Goal: Task Accomplishment & Management: Manage account settings

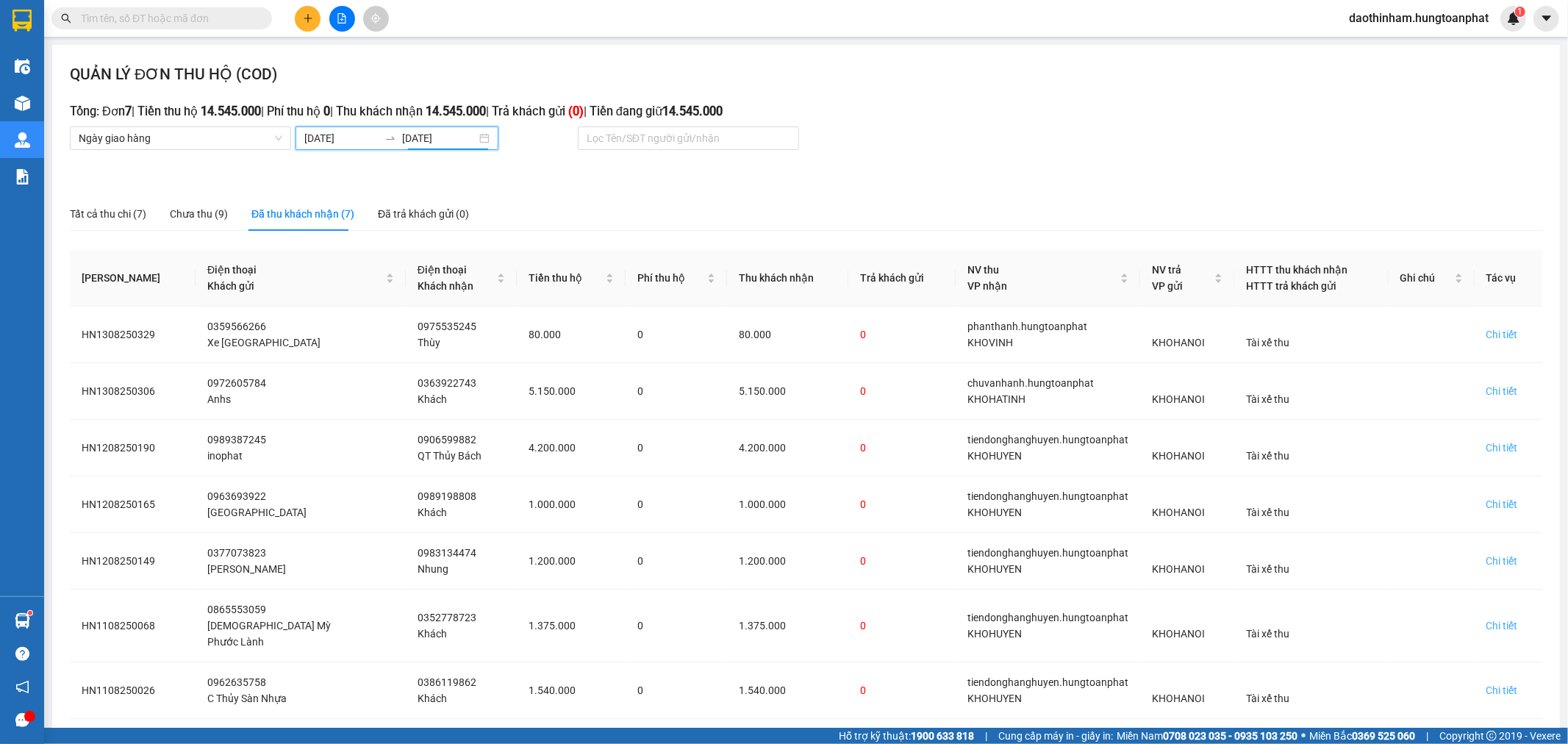
scroll to position [41, 0]
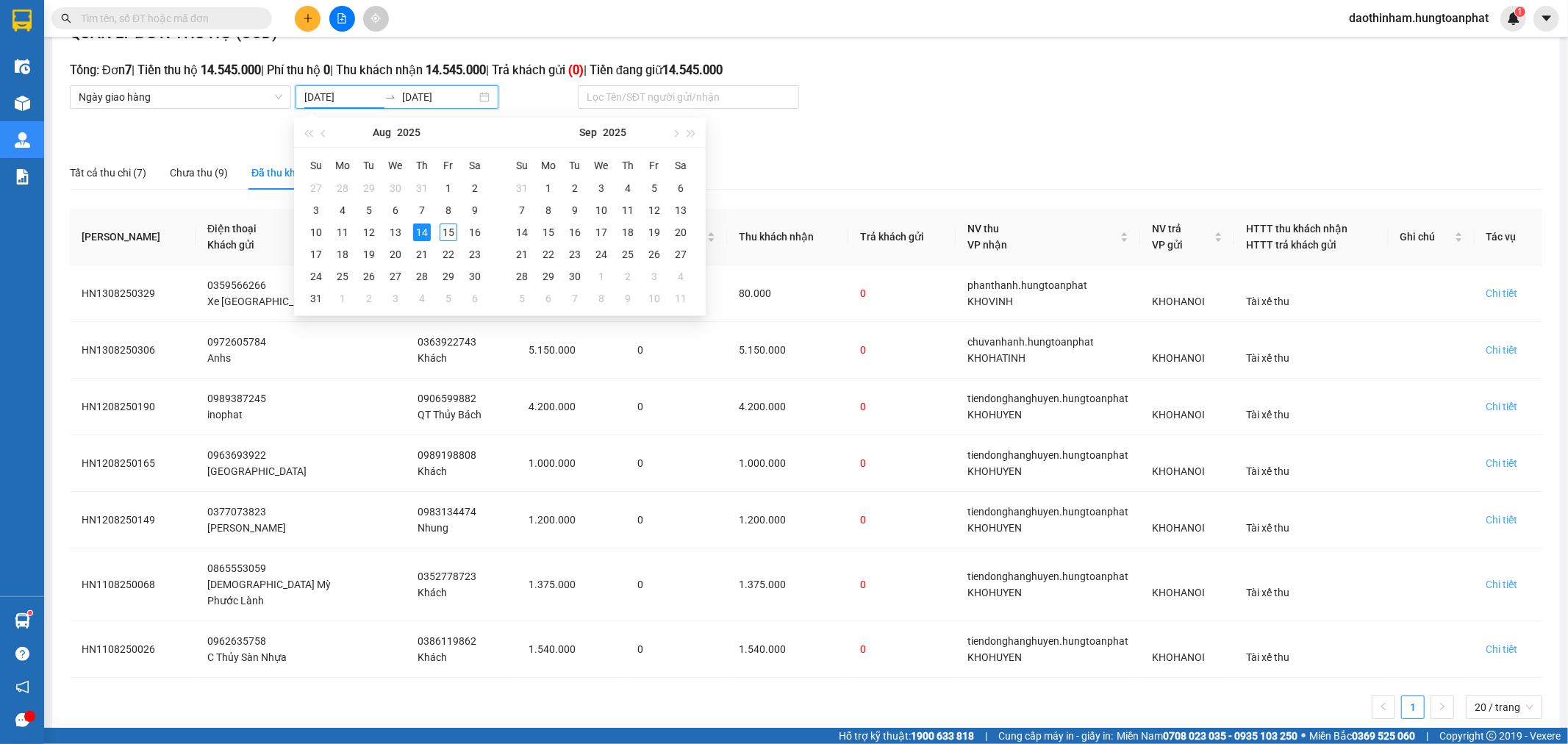
click at [331, 98] on input "[DATE]" at bounding box center [341, 96] width 74 height 16
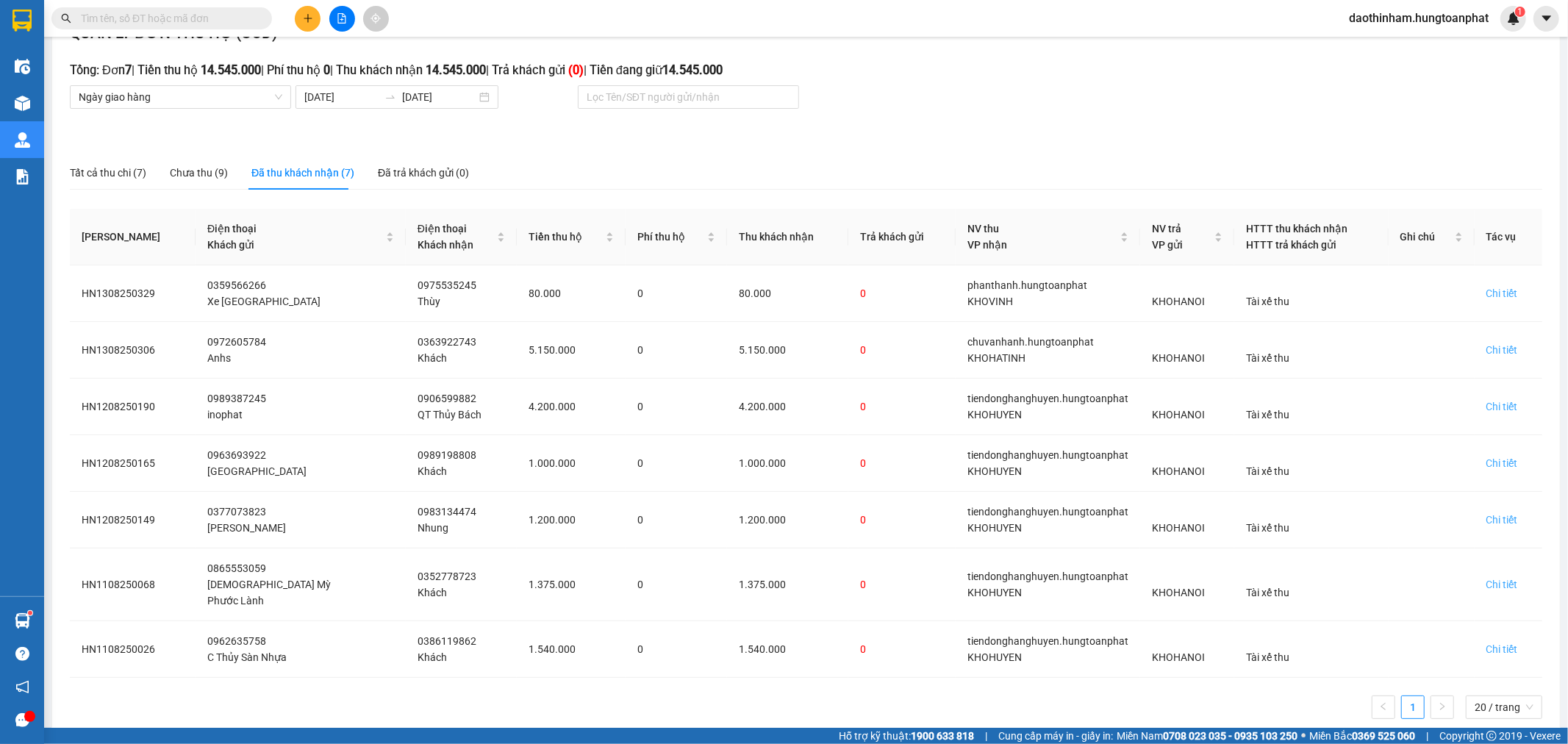
click at [922, 131] on div "QUẢN LÝ ĐƠN THU HỘ (COD) Tổng: Đơn 7 | Tiền thu hộ 14.545.000 | Phí thu hộ 0 | …" at bounding box center [806, 376] width 1508 height 745
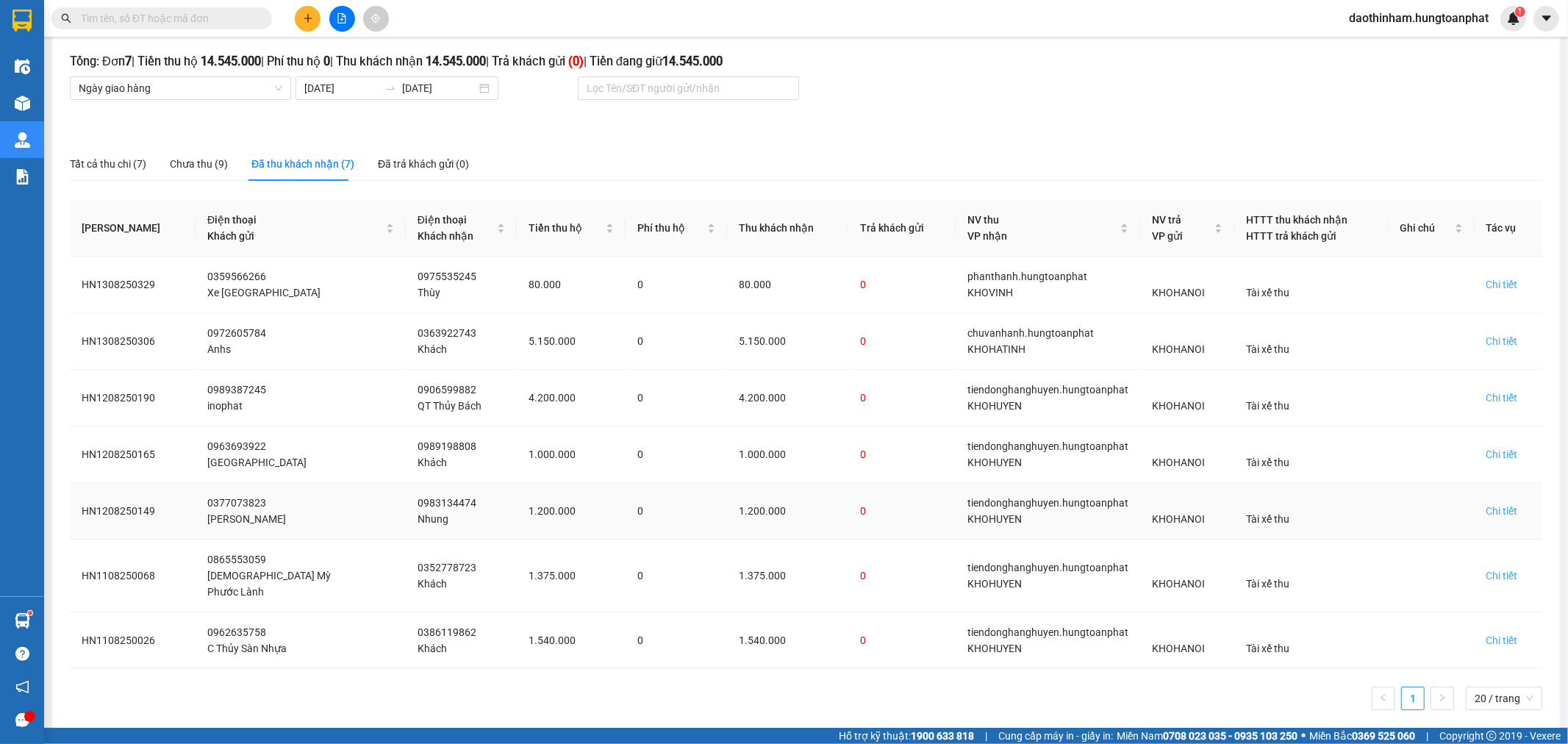
scroll to position [54, 0]
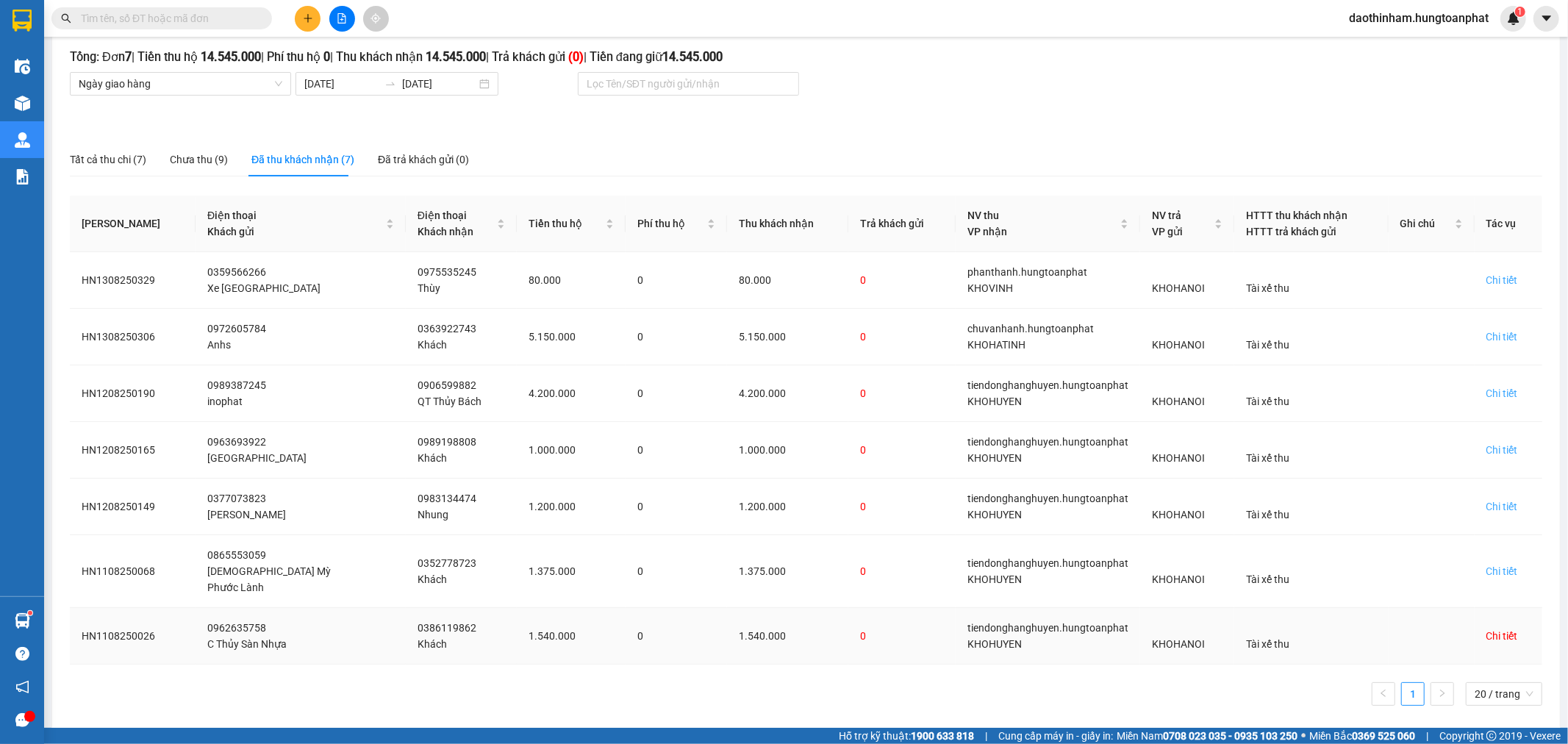
click at [1487, 628] on div "Chi tiết" at bounding box center [1503, 635] width 32 height 16
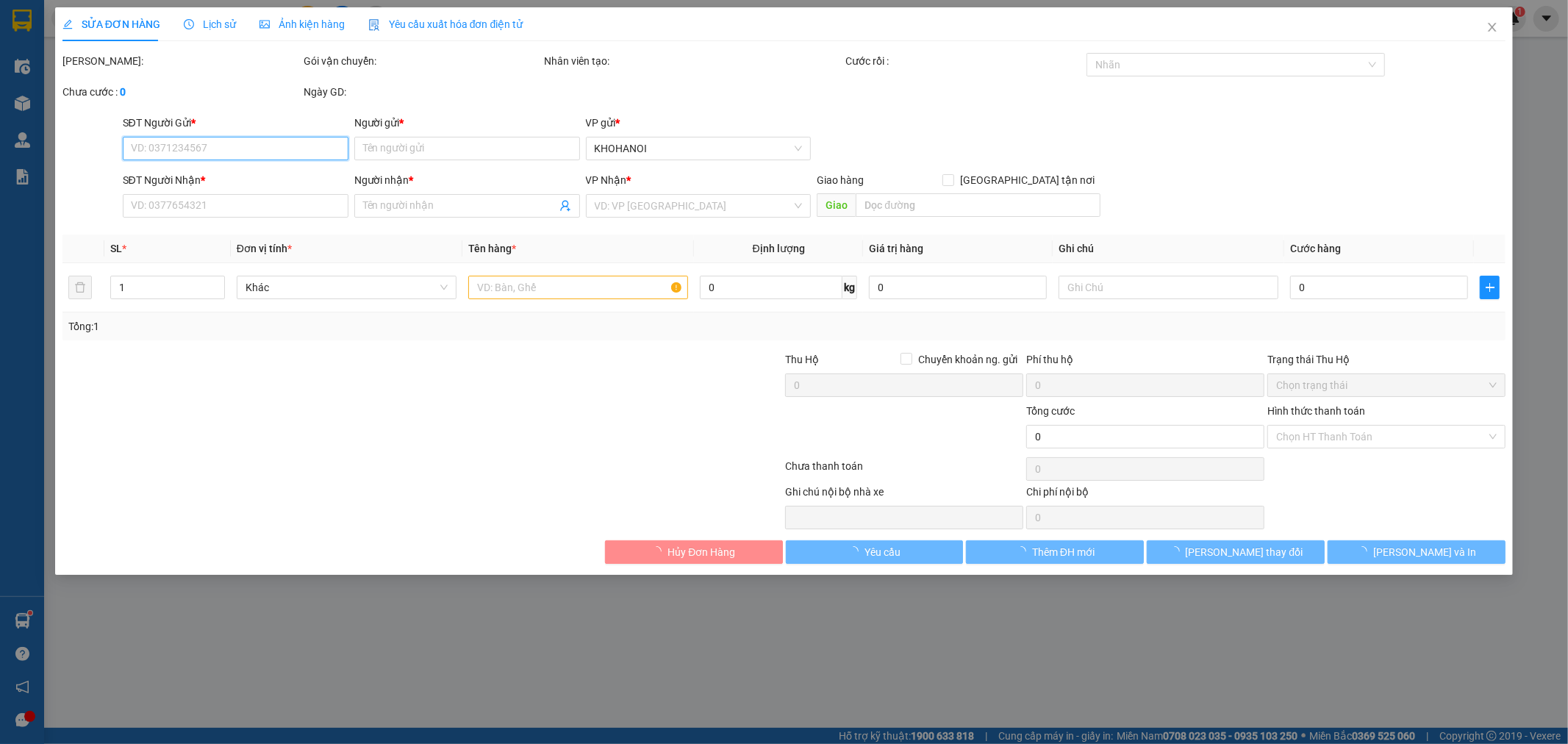
type input "0962635758"
type input "C Thủy Sàn Nhựa"
type input "0386119862"
type input "Khách"
checkbox input "true"
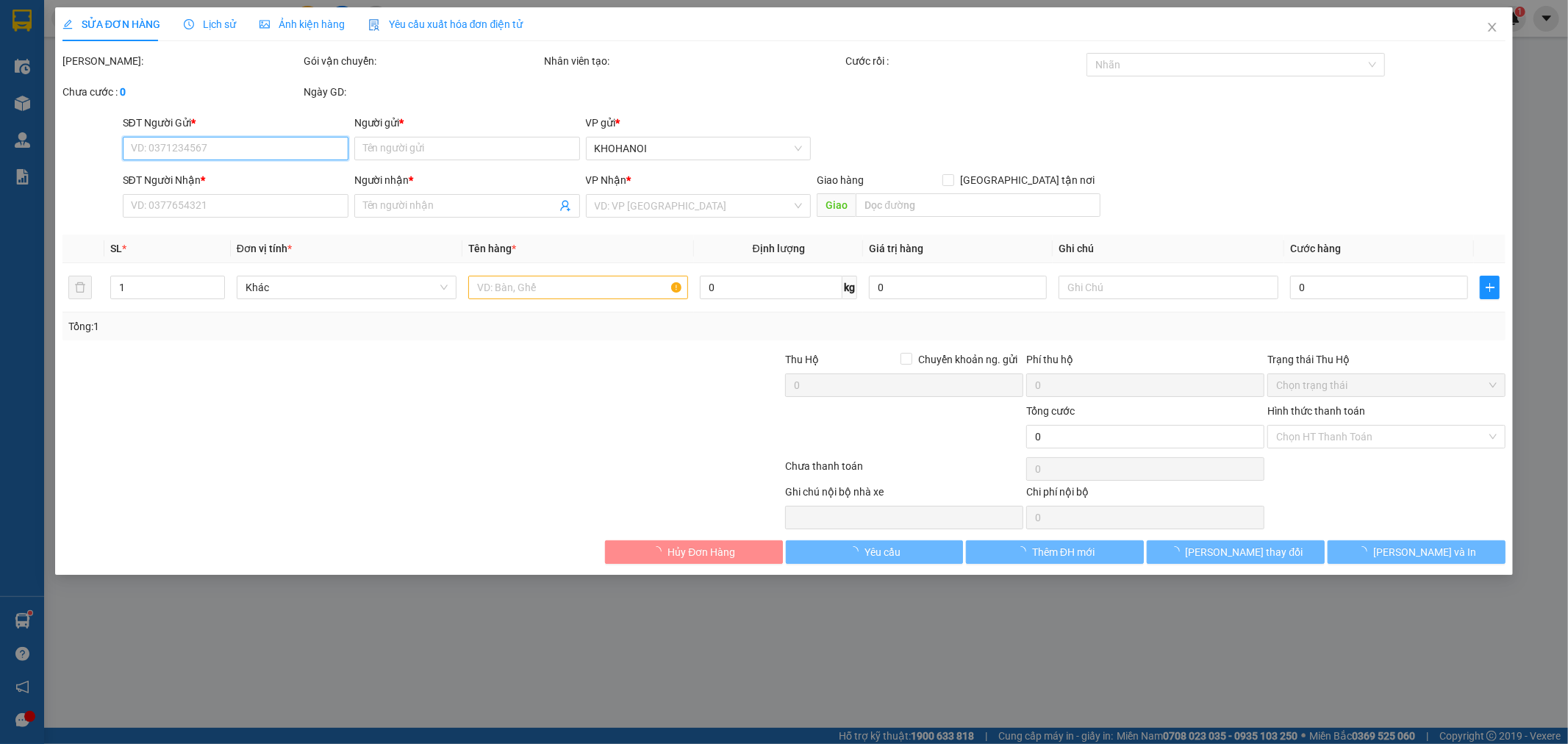
type input "[PERSON_NAME], [GEOGRAPHIC_DATA], [GEOGRAPHIC_DATA]"
checkbox input "true"
type input "1.540.000"
type input "220.000"
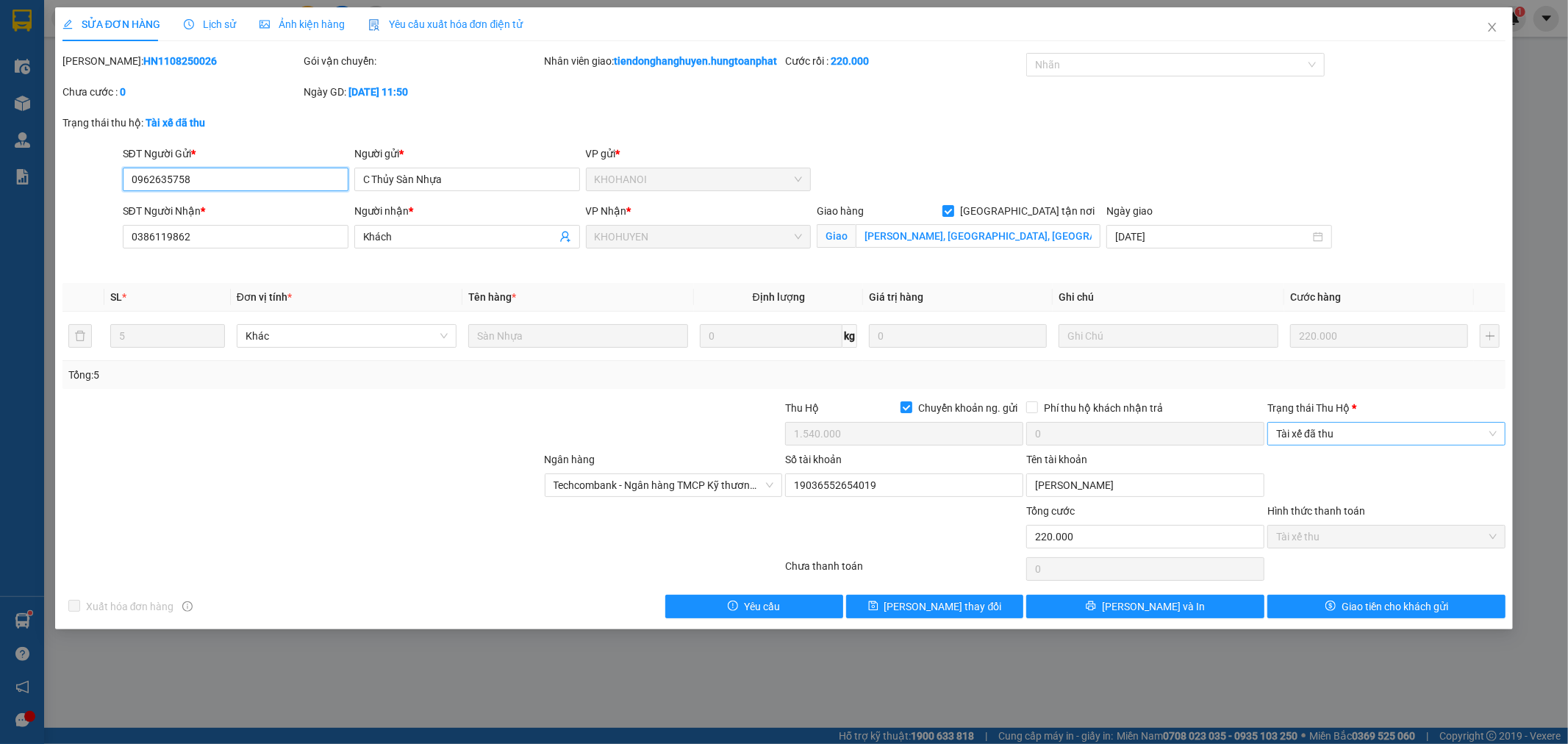
click at [1328, 445] on span "Tài xế đã thu" at bounding box center [1387, 434] width 221 height 22
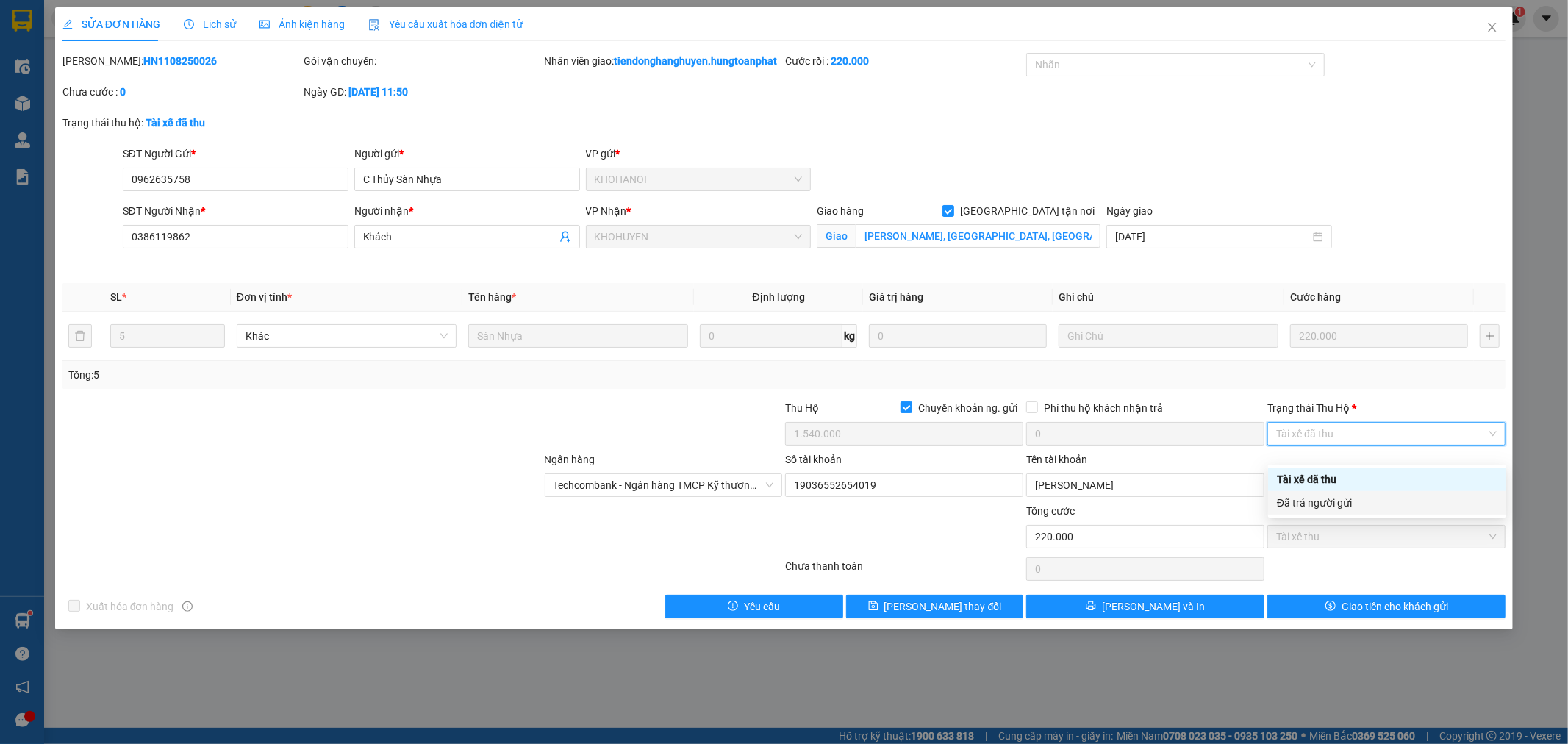
click at [1324, 504] on div "Đã trả người gửi" at bounding box center [1387, 503] width 221 height 16
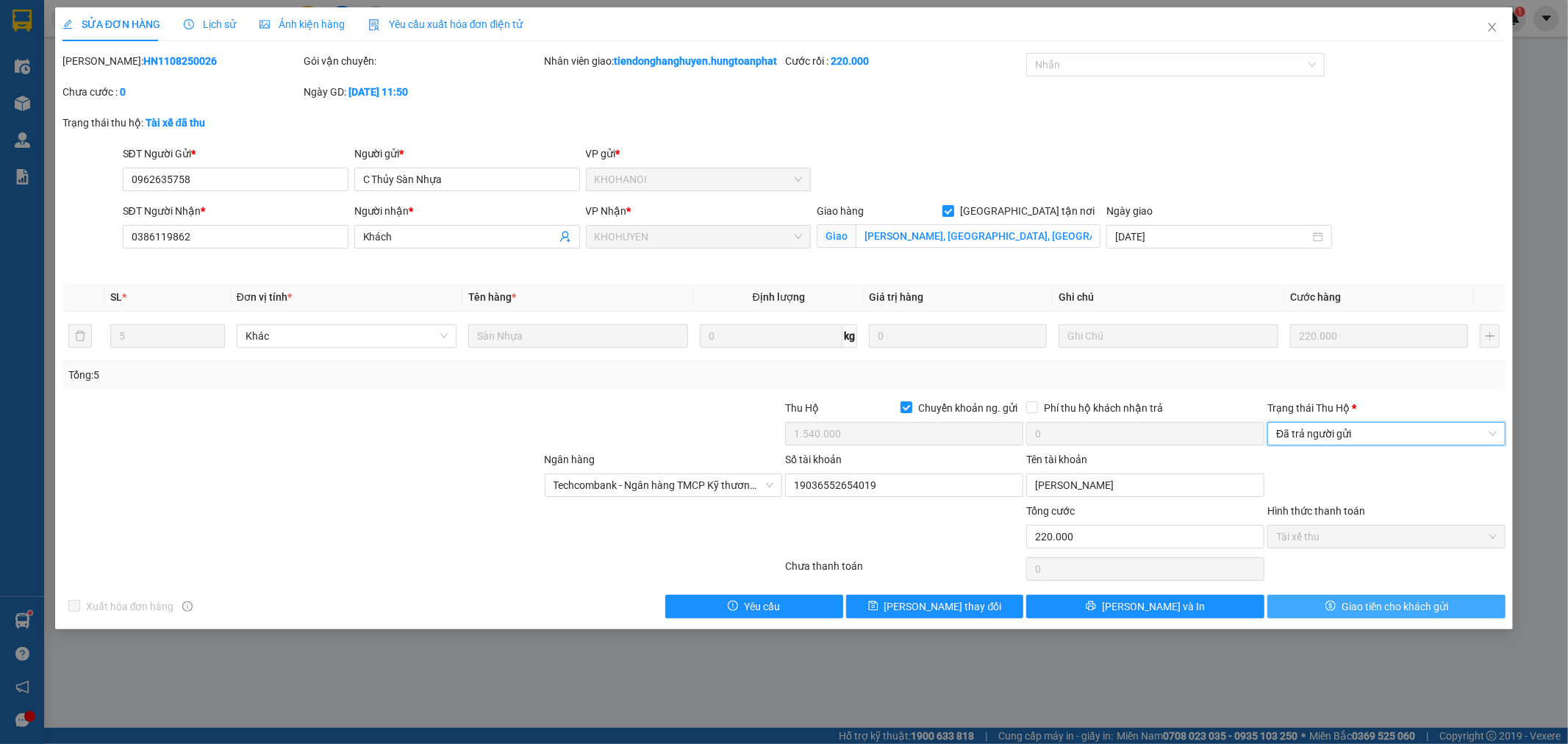
click at [1352, 615] on span "Giao tiền cho khách gửi" at bounding box center [1395, 606] width 107 height 16
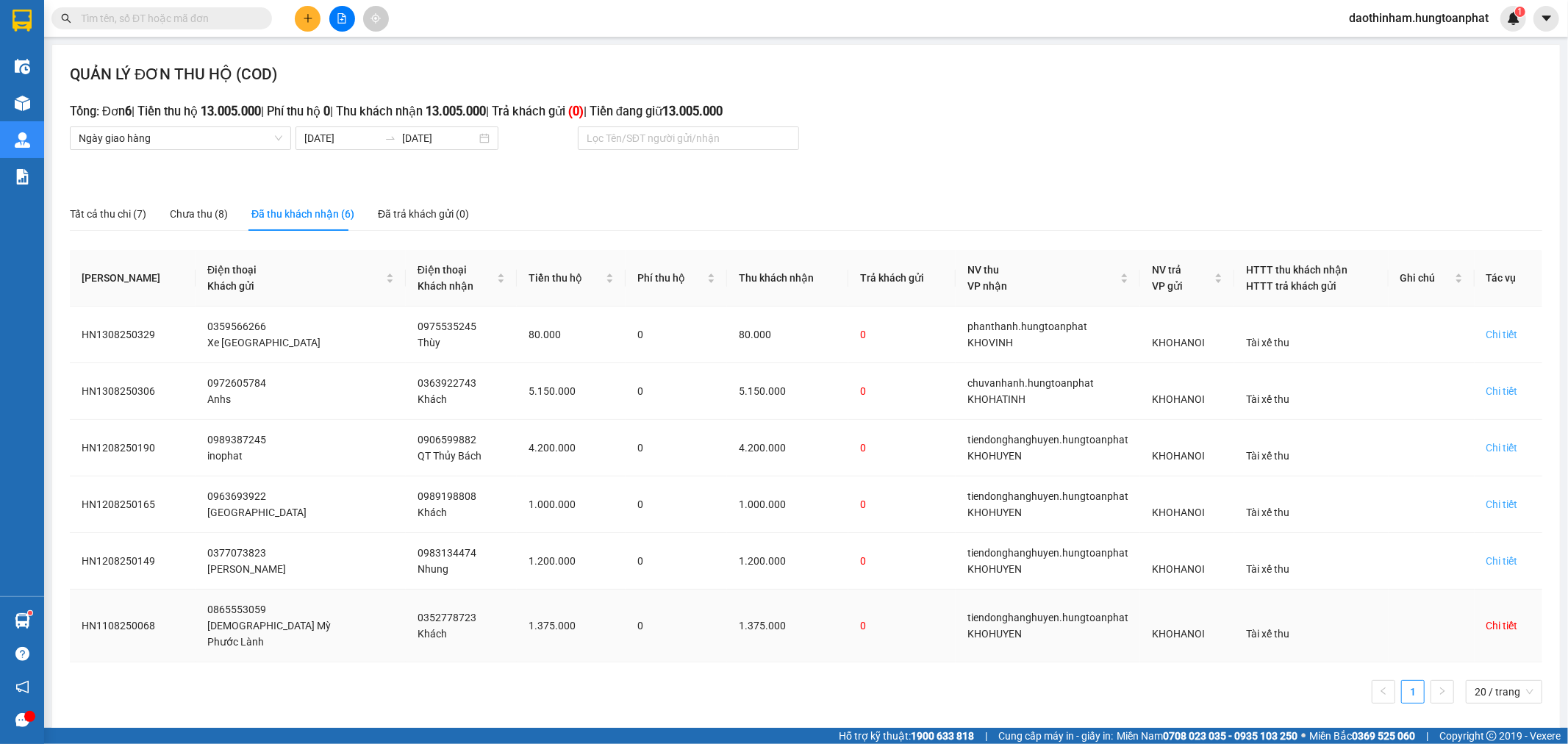
click at [1503, 618] on div "Chi tiết" at bounding box center [1503, 625] width 32 height 16
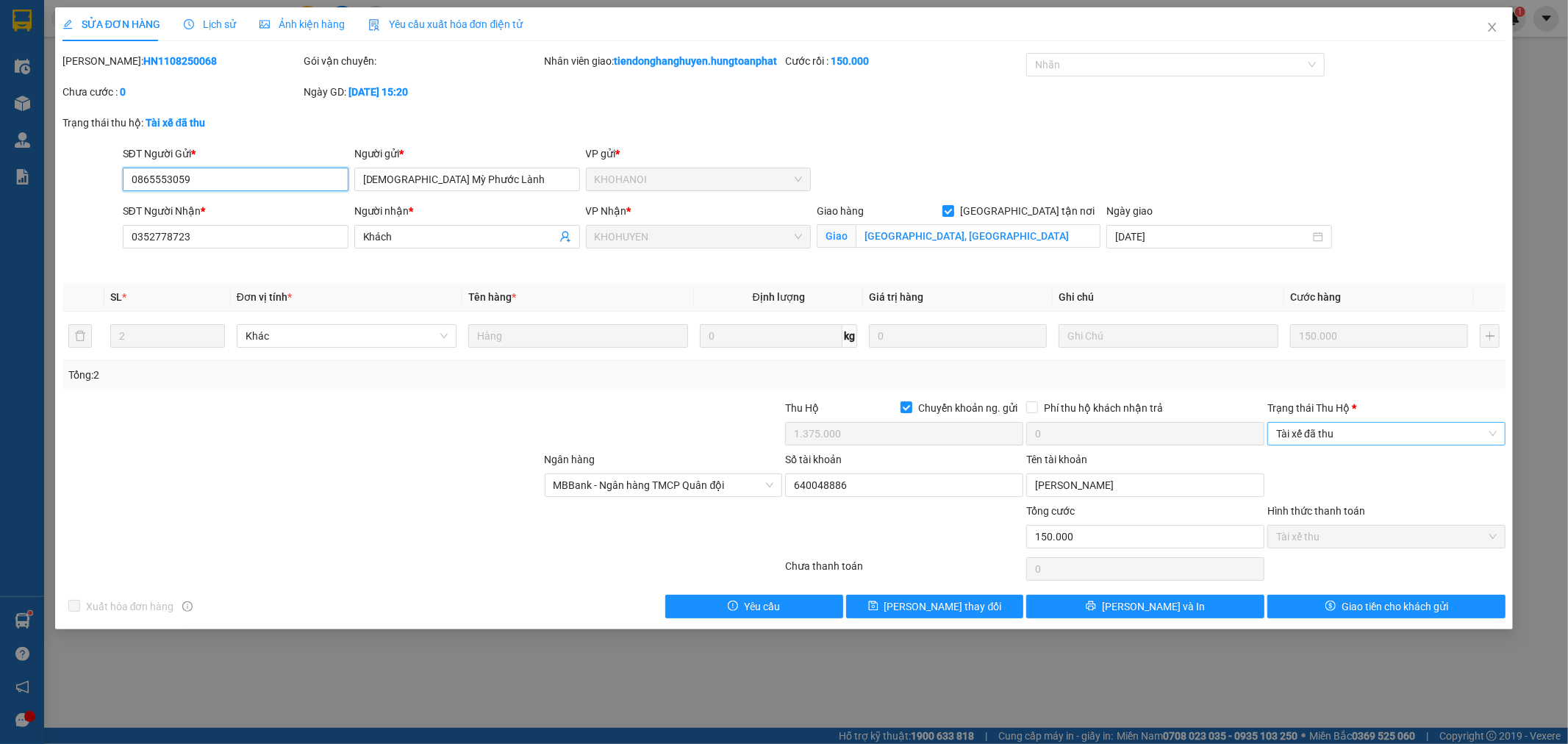
click at [1358, 445] on span "Tài xế đã thu" at bounding box center [1387, 434] width 221 height 22
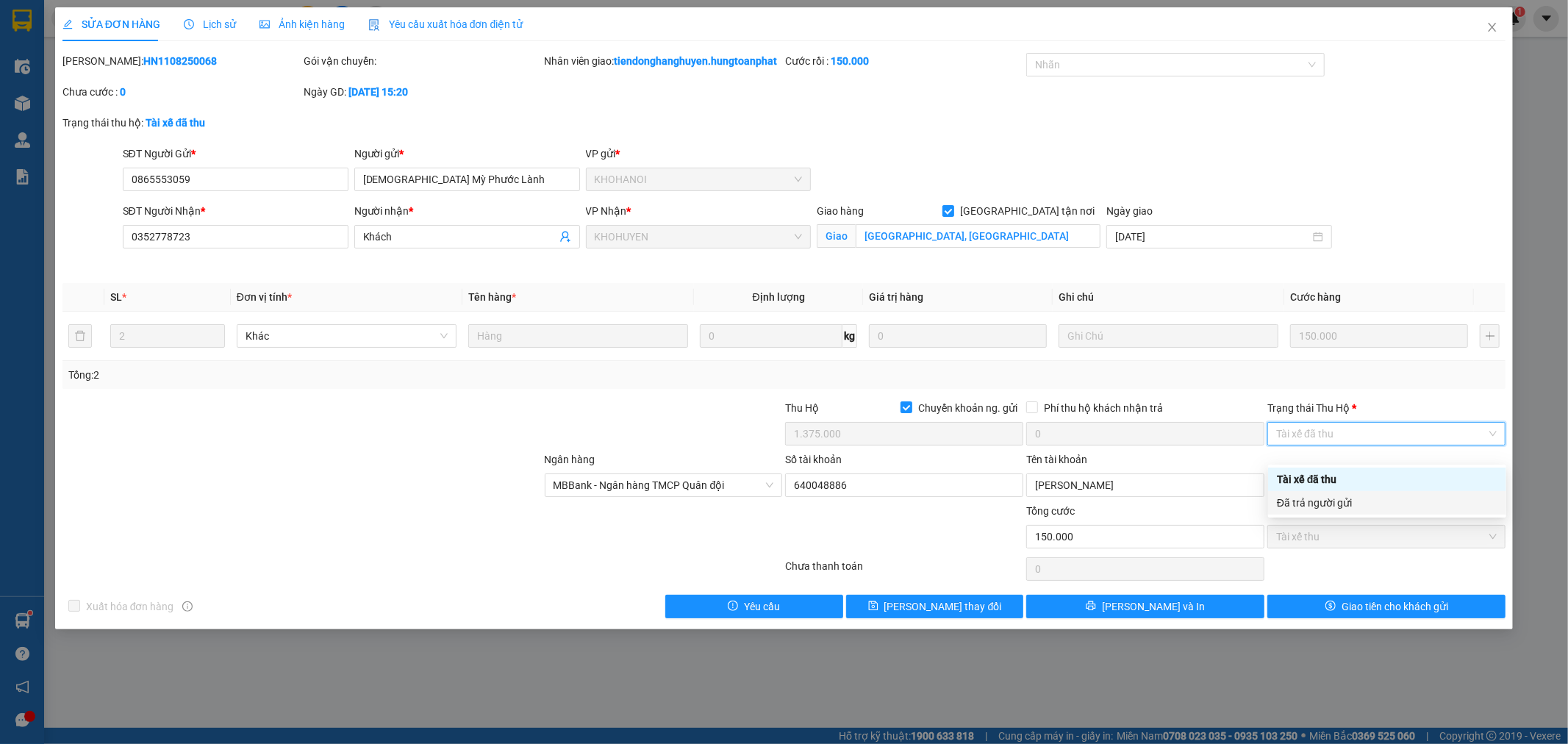
click at [1341, 503] on div "Đã trả người gửi" at bounding box center [1387, 503] width 221 height 16
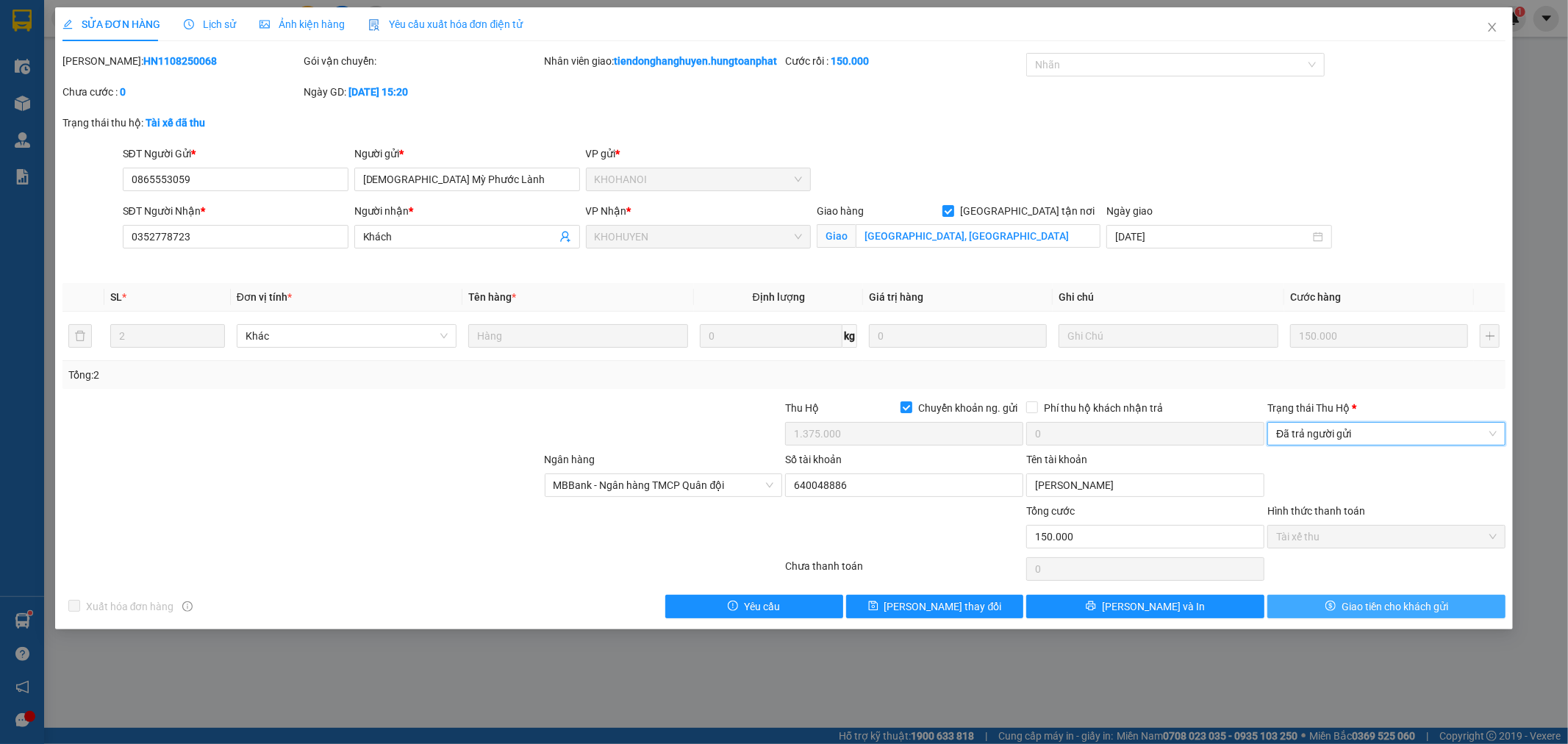
click at [1365, 615] on span "Giao tiền cho khách gửi" at bounding box center [1395, 606] width 107 height 16
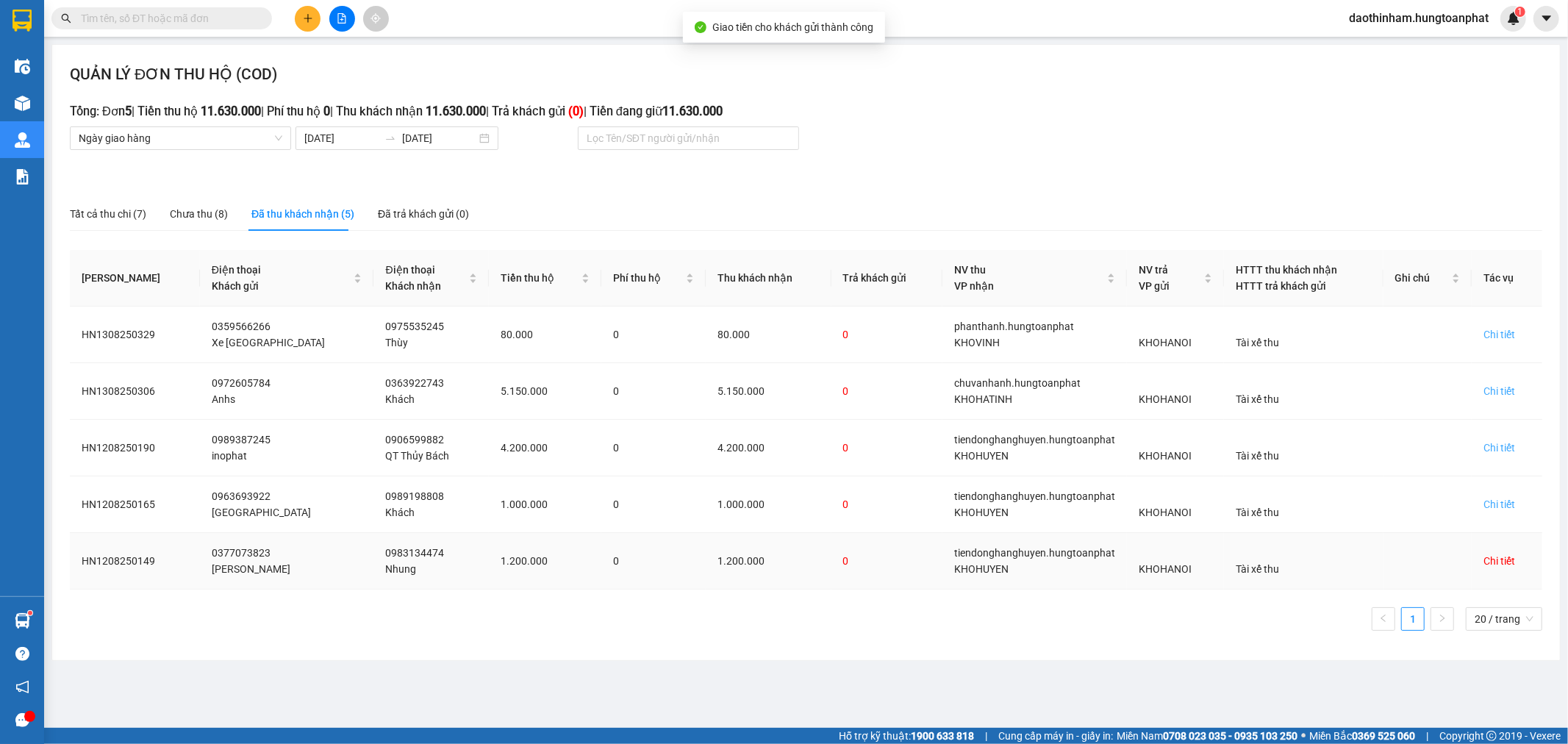
click at [1498, 560] on div "Chi tiết" at bounding box center [1500, 561] width 32 height 16
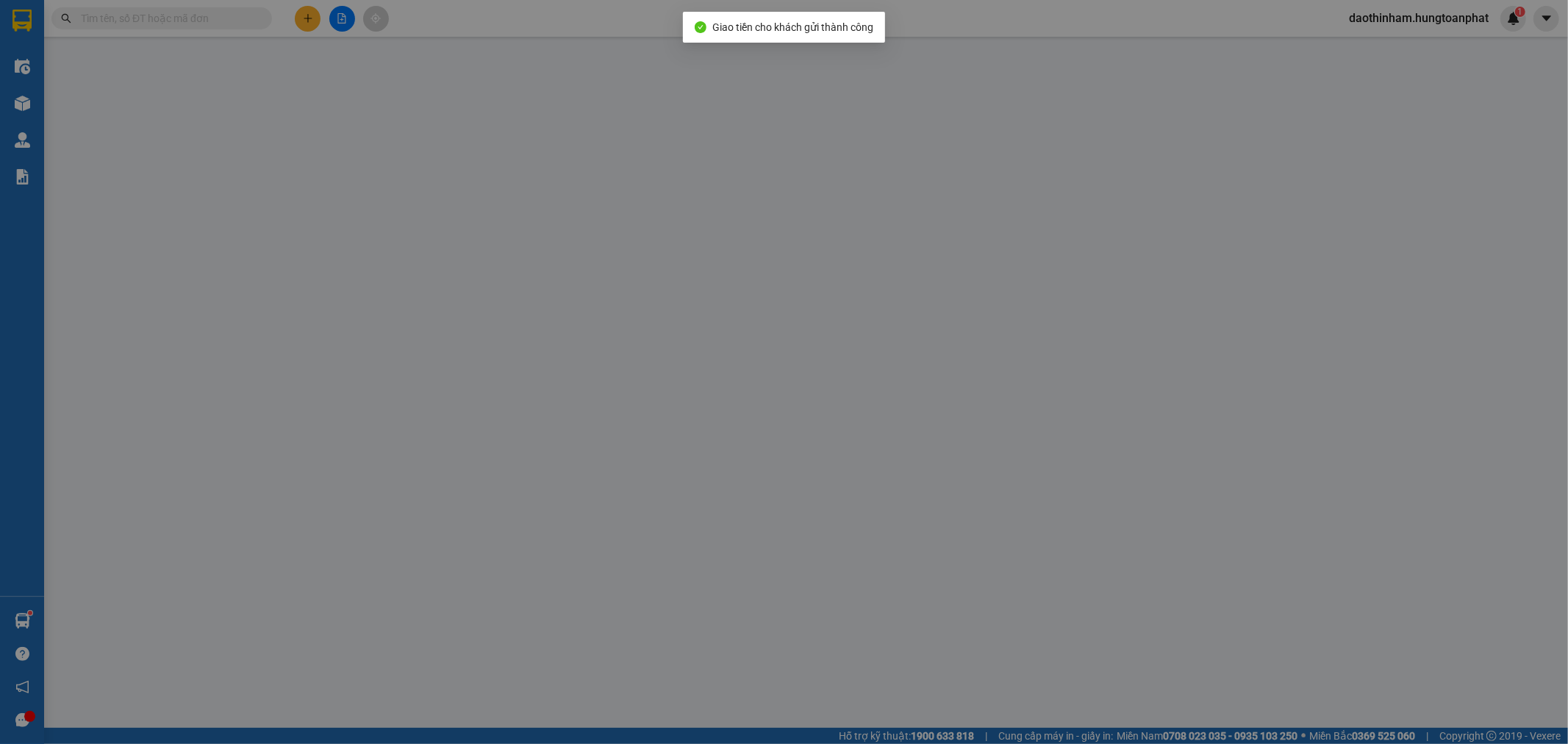
type input "0377073823"
type input "[PERSON_NAME]"
type input "0983134474"
type input "Nhung"
checkbox input "true"
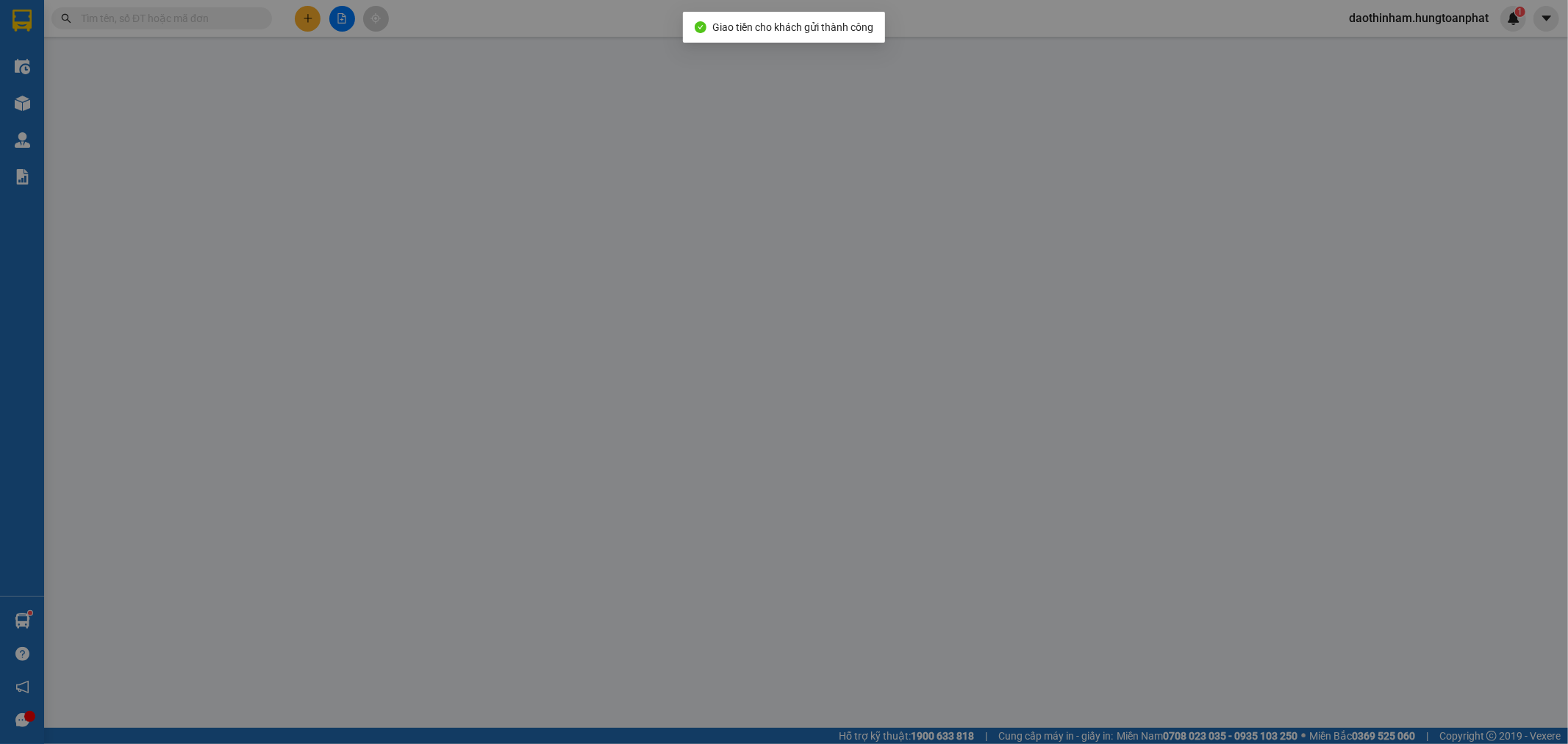
type input "Tam Hợp, Quỳ Hợp, NA"
checkbox input "true"
type input "1.200.000"
type input "100.000"
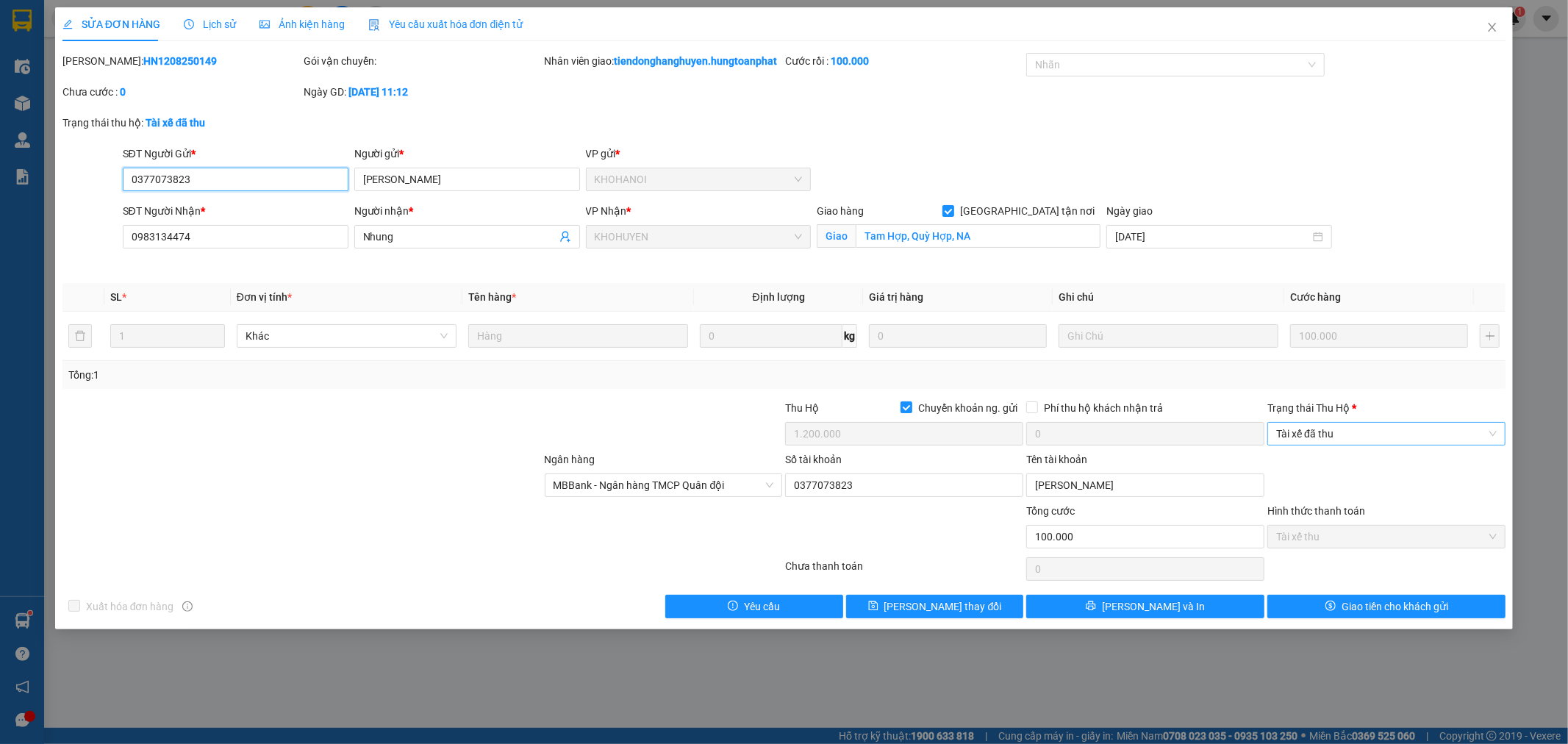
click at [1331, 442] on span "Tài xế đã thu" at bounding box center [1387, 434] width 221 height 22
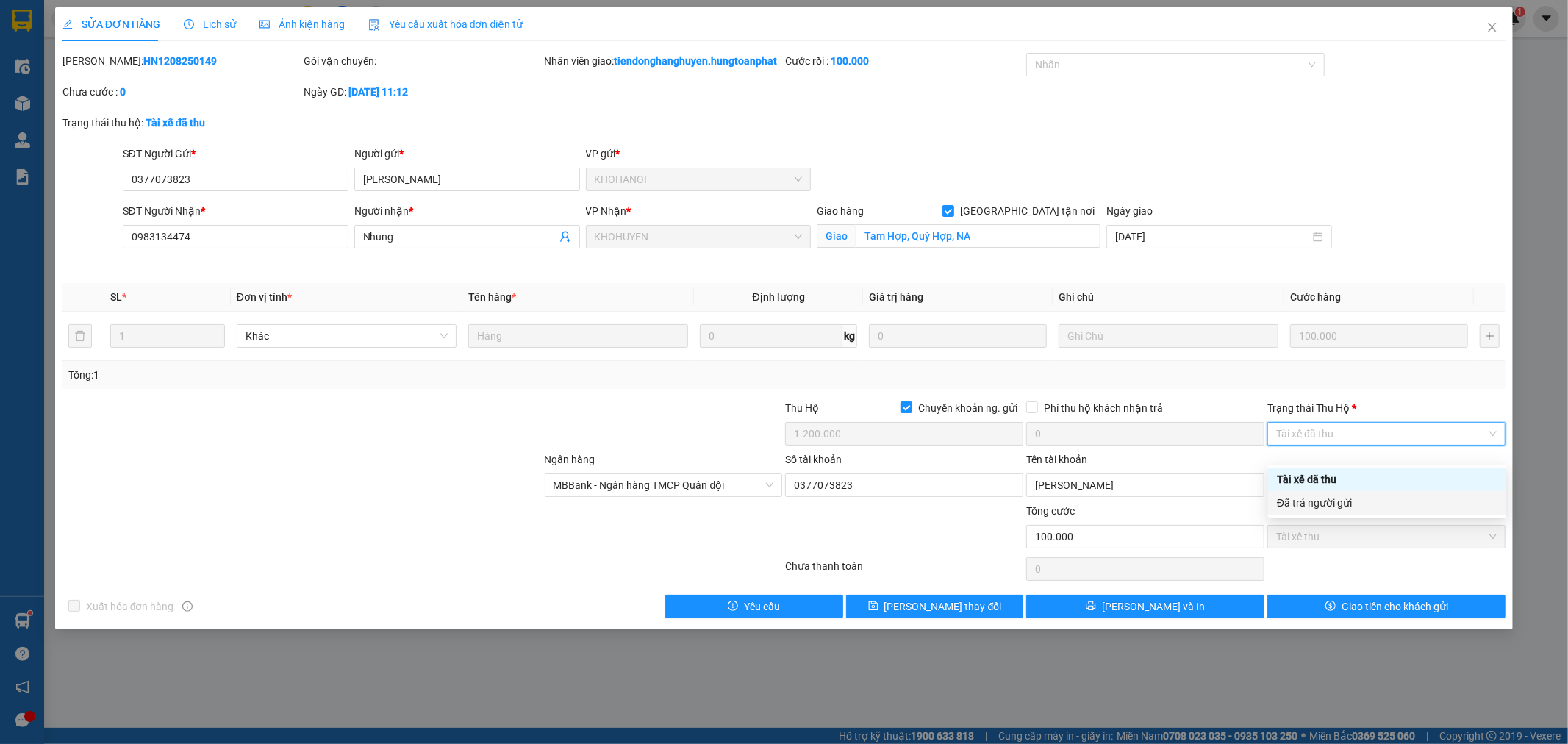
click at [1337, 503] on div "Đã trả người gửi" at bounding box center [1387, 503] width 221 height 16
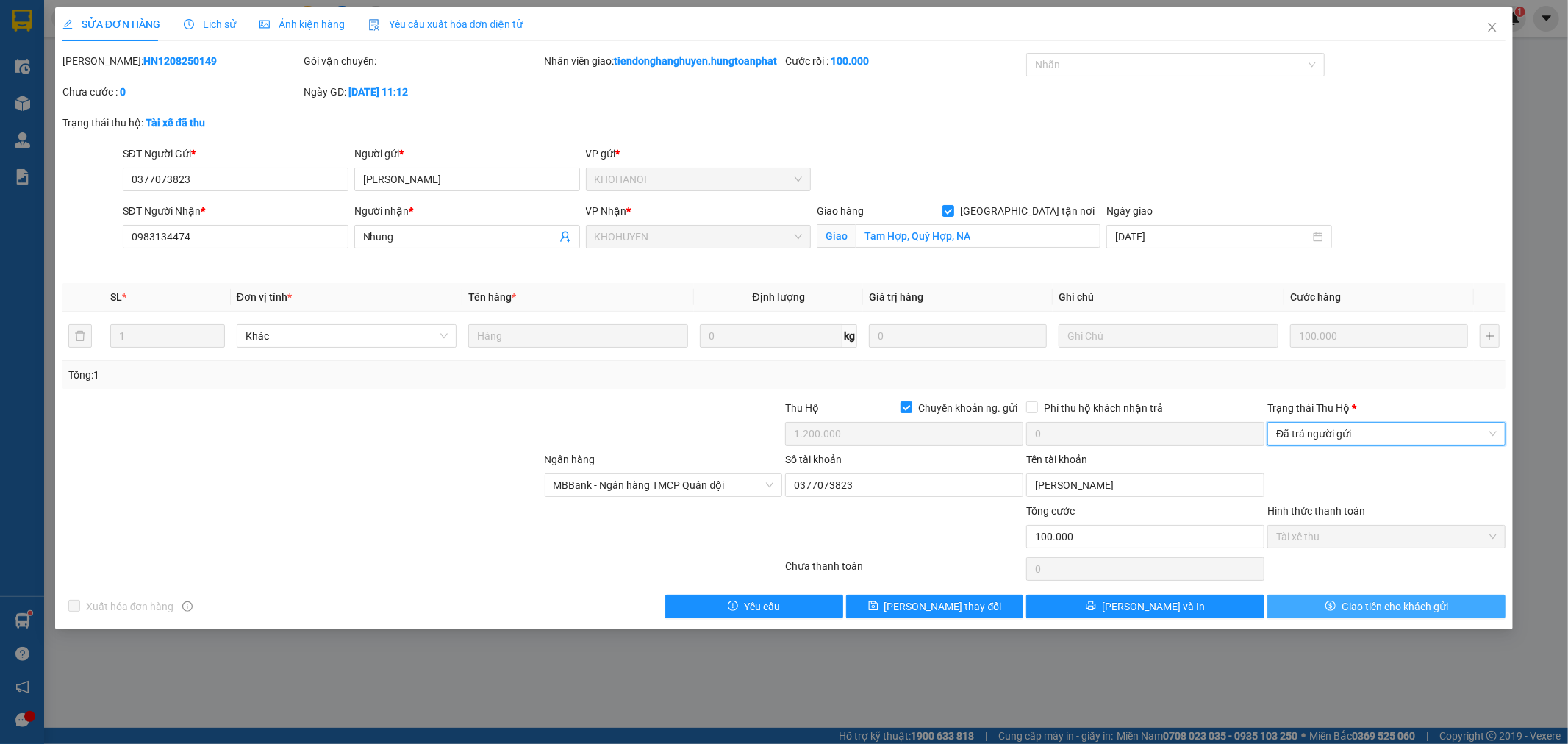
click at [1360, 615] on span "Giao tiền cho khách gửi" at bounding box center [1395, 606] width 107 height 16
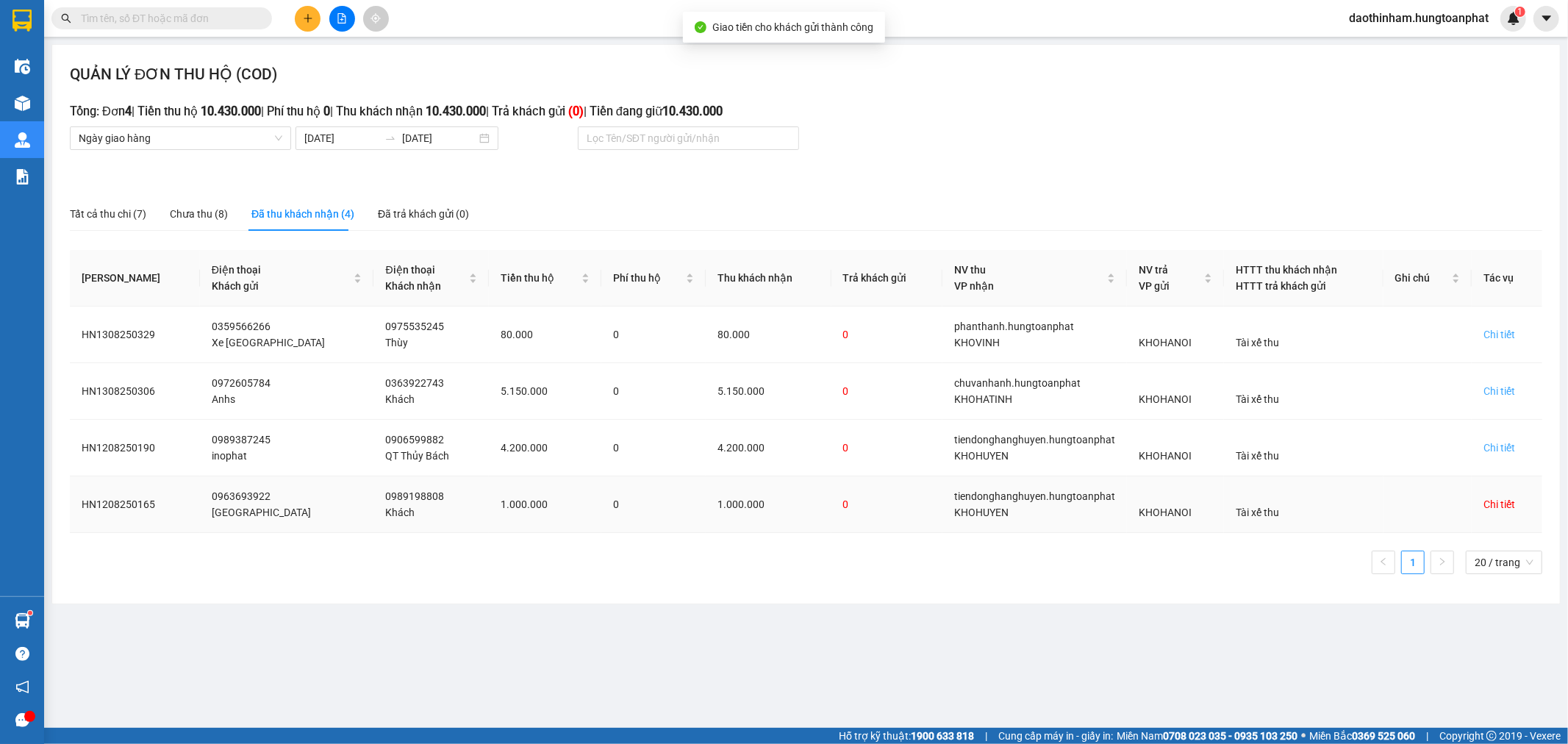
click at [1490, 506] on div "Chi tiết" at bounding box center [1500, 504] width 32 height 16
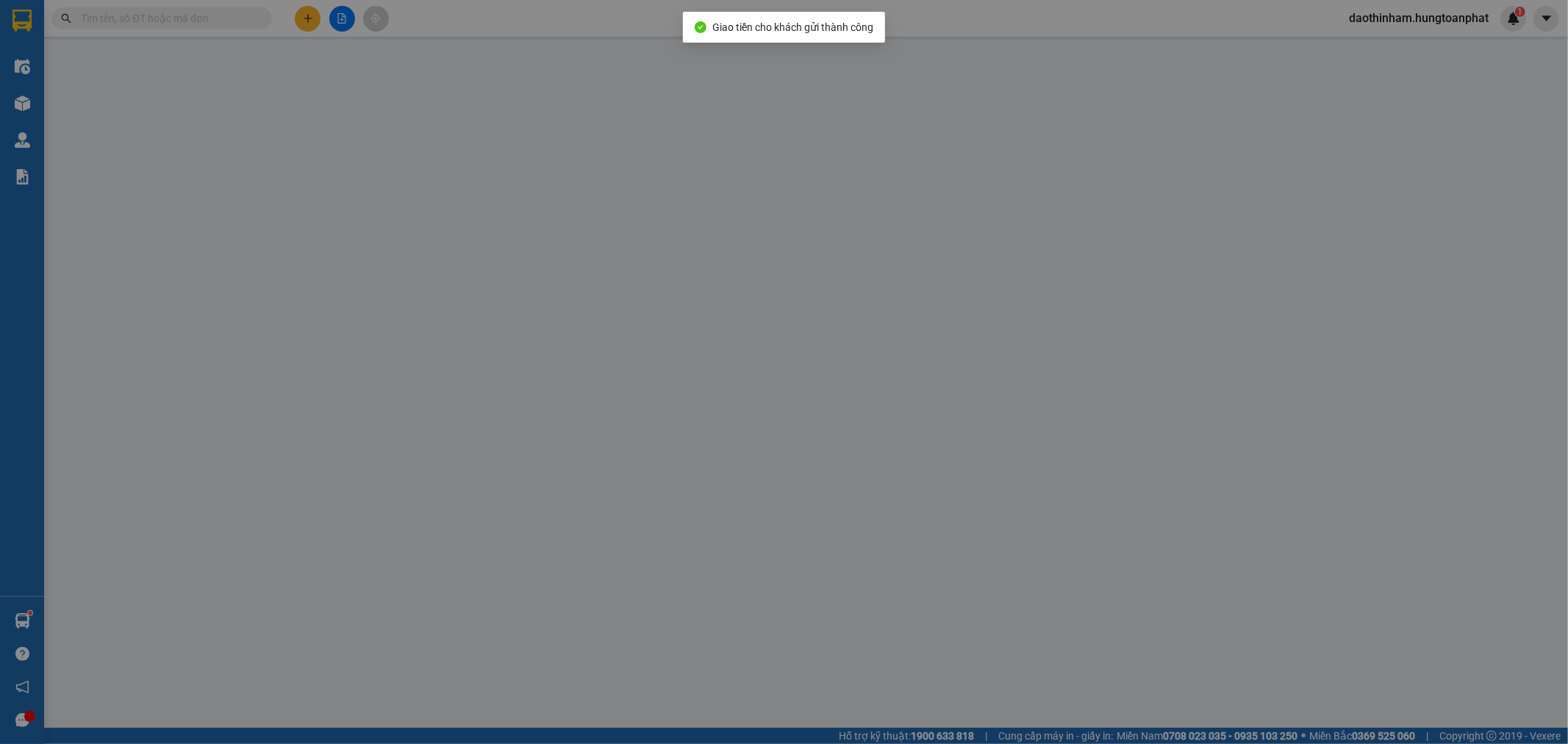
type input "0963693922"
type input "[GEOGRAPHIC_DATA]"
type input "0989198808"
type input "Khách"
checkbox input "true"
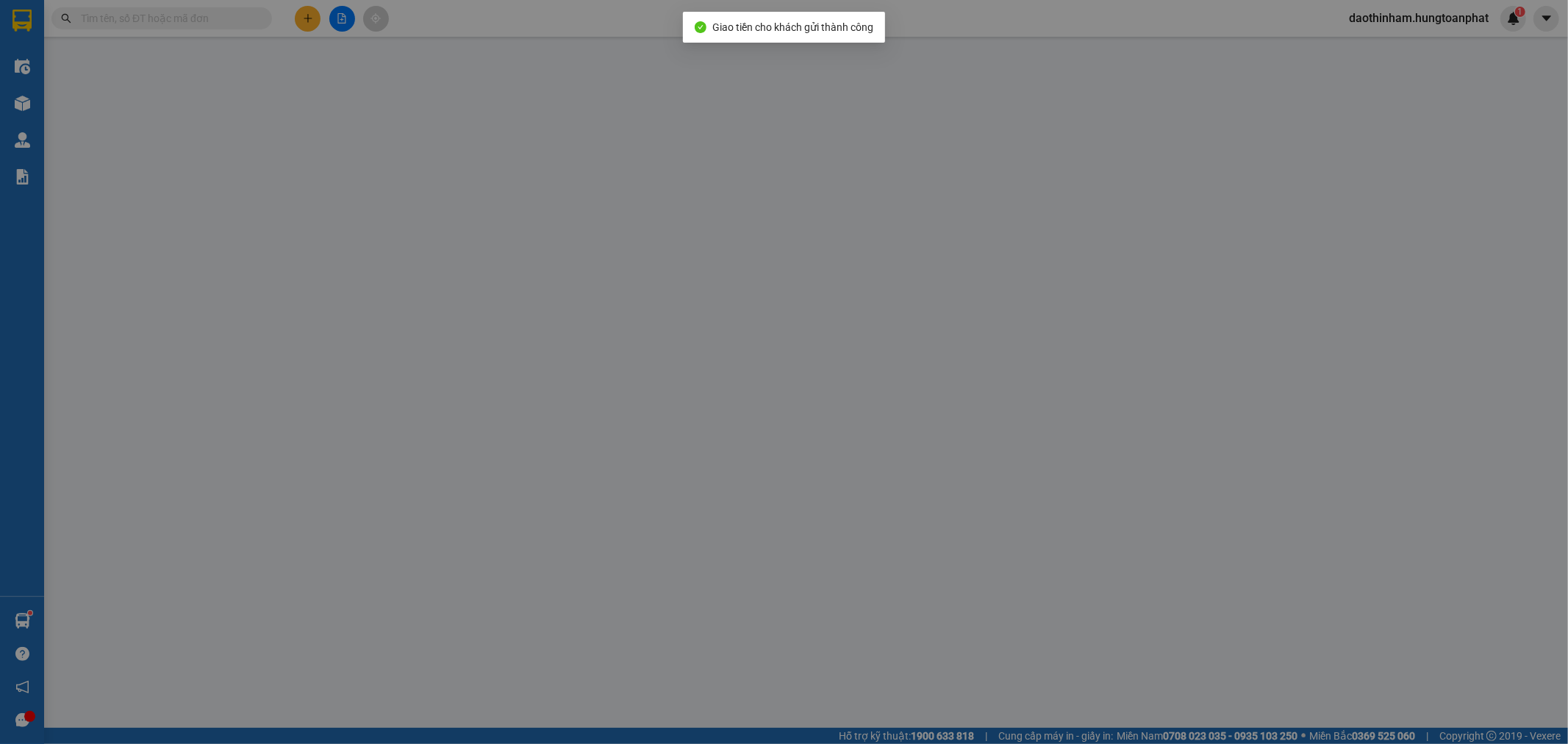
type input "[GEOGRAPHIC_DATA], [GEOGRAPHIC_DATA], [GEOGRAPHIC_DATA]"
checkbox input "true"
type input "1.000.000"
type input "300.000"
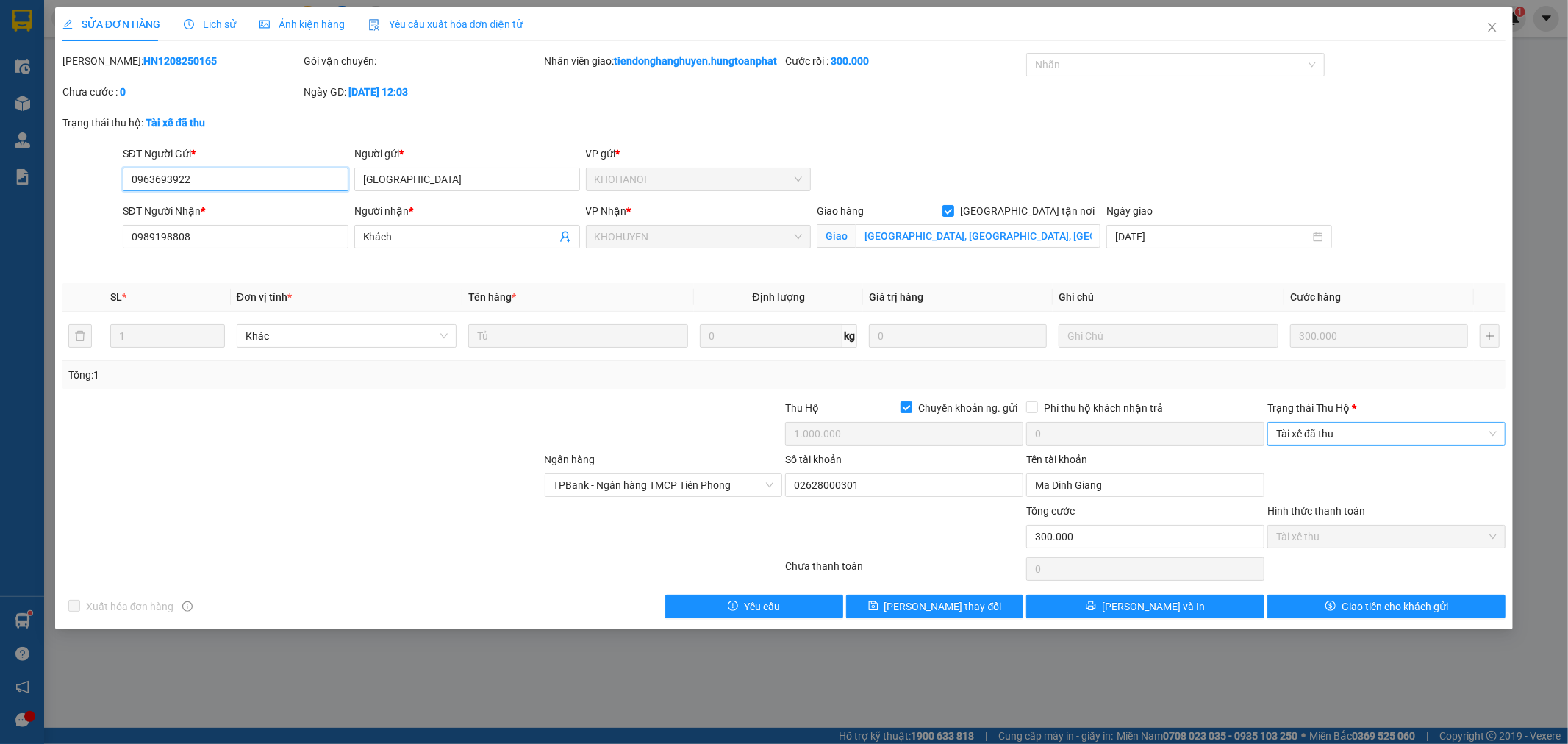
click at [1302, 444] on span "Tài xế đã thu" at bounding box center [1387, 434] width 221 height 22
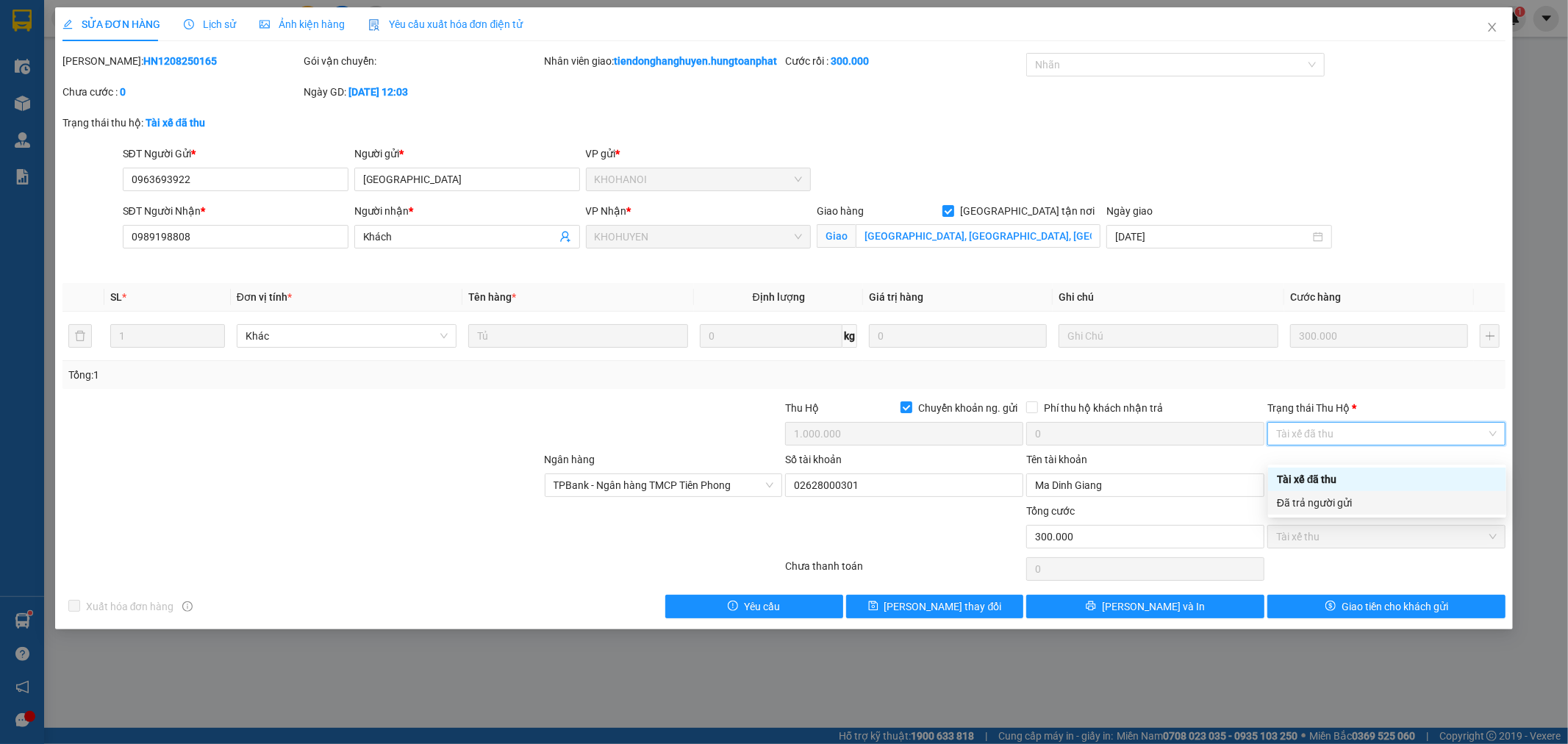
drag, startPoint x: 1316, startPoint y: 503, endPoint x: 1348, endPoint y: 537, distance: 46.7
click at [1316, 504] on div "Đã trả người gửi" at bounding box center [1387, 503] width 221 height 16
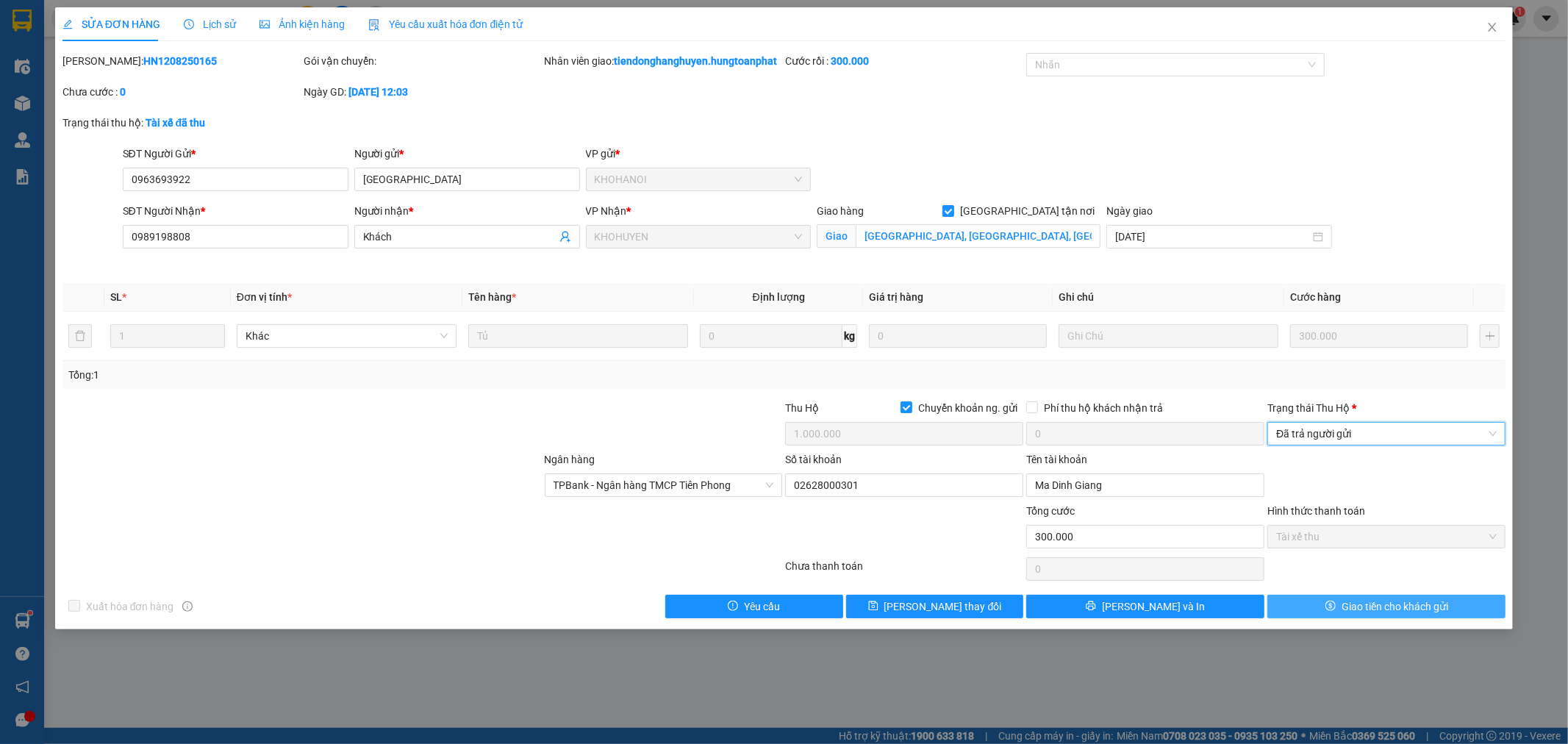
click at [1379, 615] on span "Giao tiền cho khách gửi" at bounding box center [1395, 606] width 107 height 16
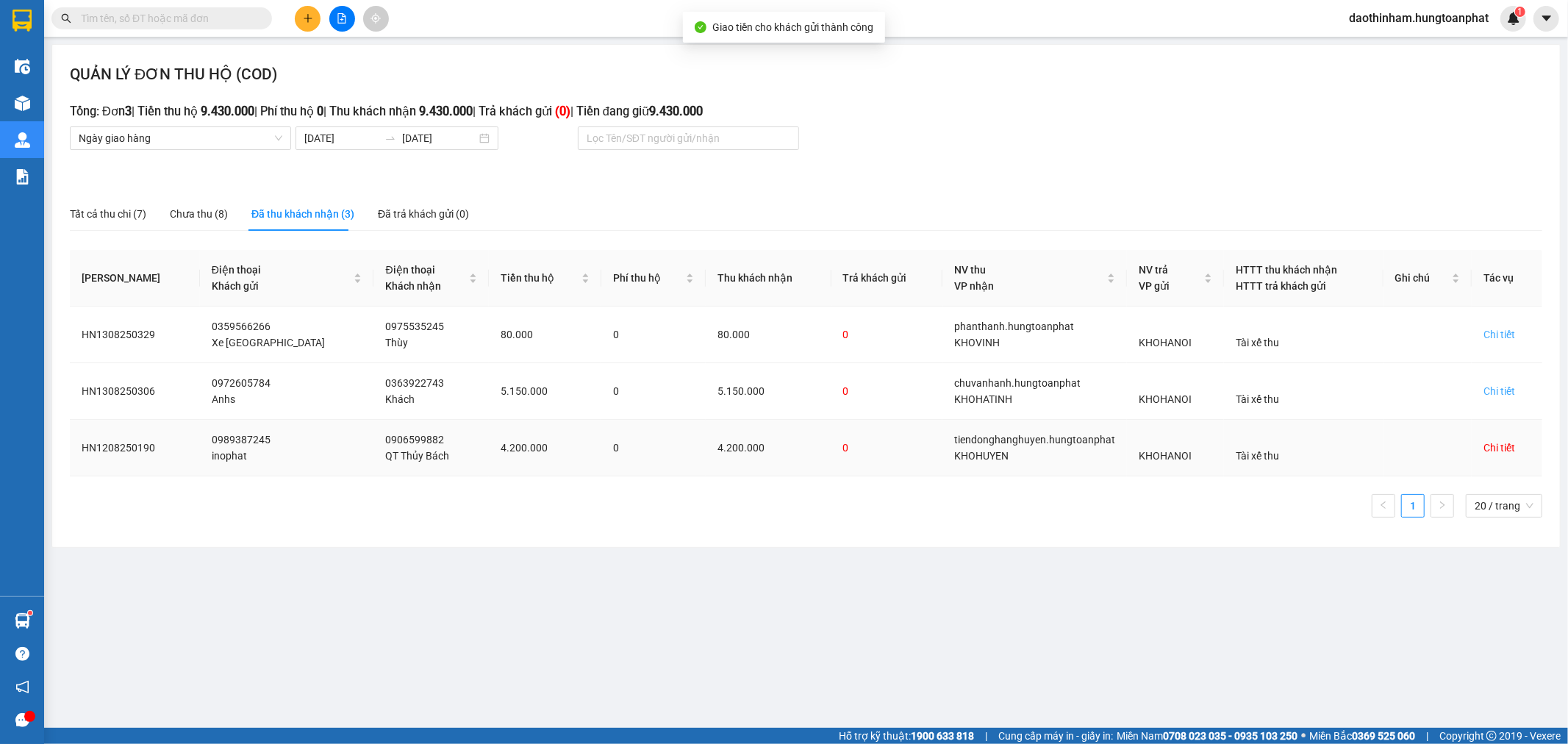
click at [1491, 440] on div "Chi tiết" at bounding box center [1500, 447] width 32 height 16
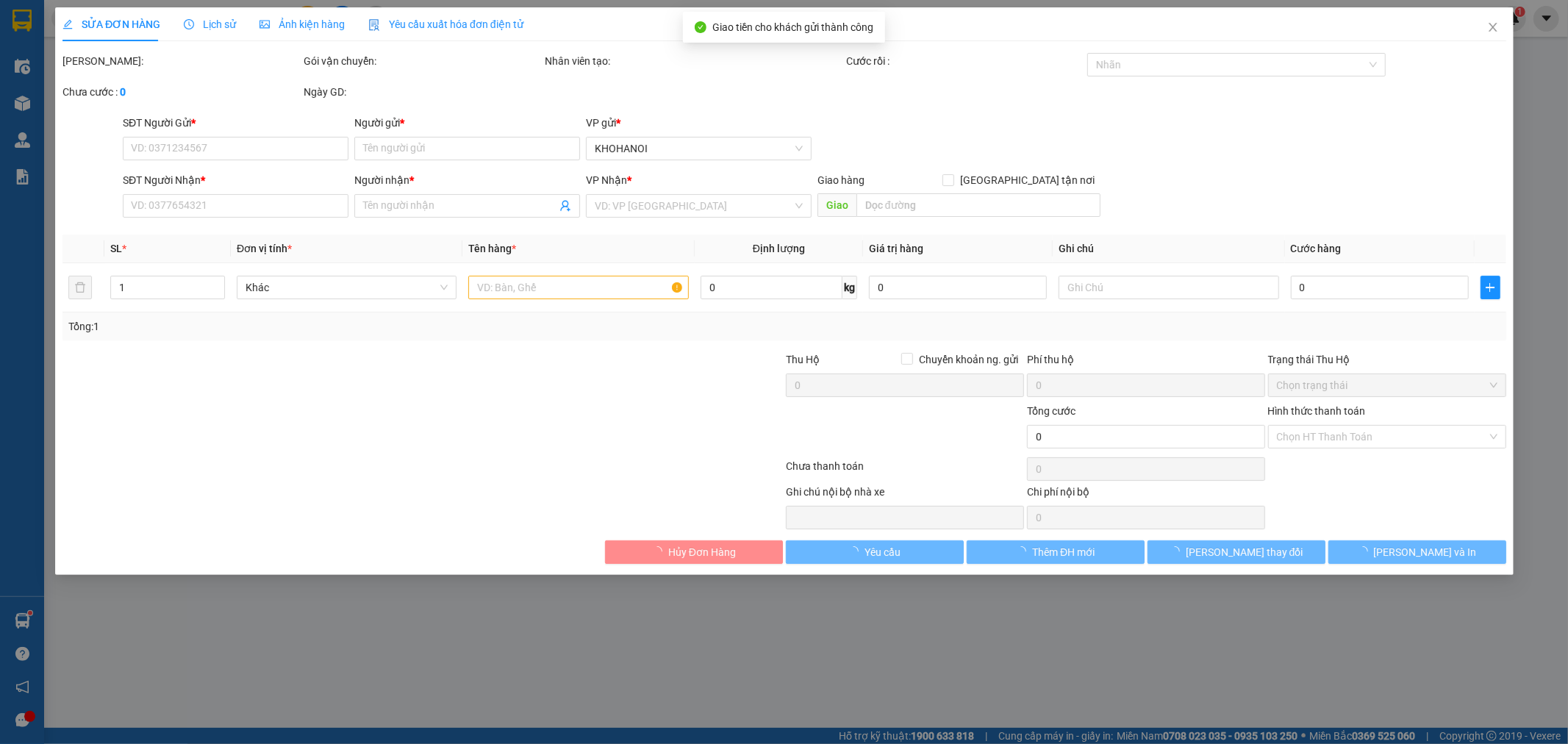
type input "0989387245"
type input "inophat"
type input "0906599882"
type input "QT Thủy Bách"
checkbox input "true"
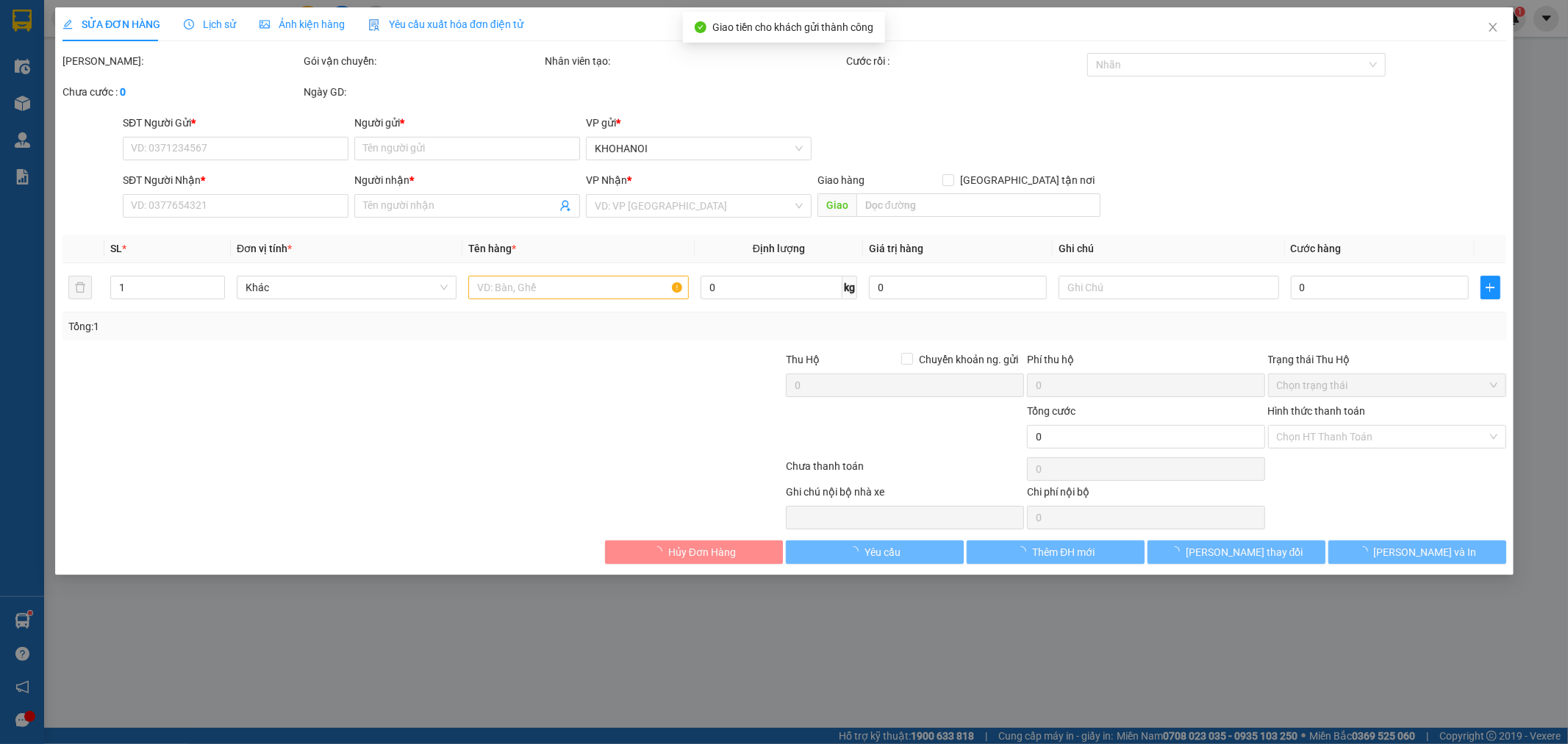
type input "[PERSON_NAME], [PERSON_NAME], [GEOGRAPHIC_DATA]"
checkbox input "true"
type input "4.200.000"
type input "80.000"
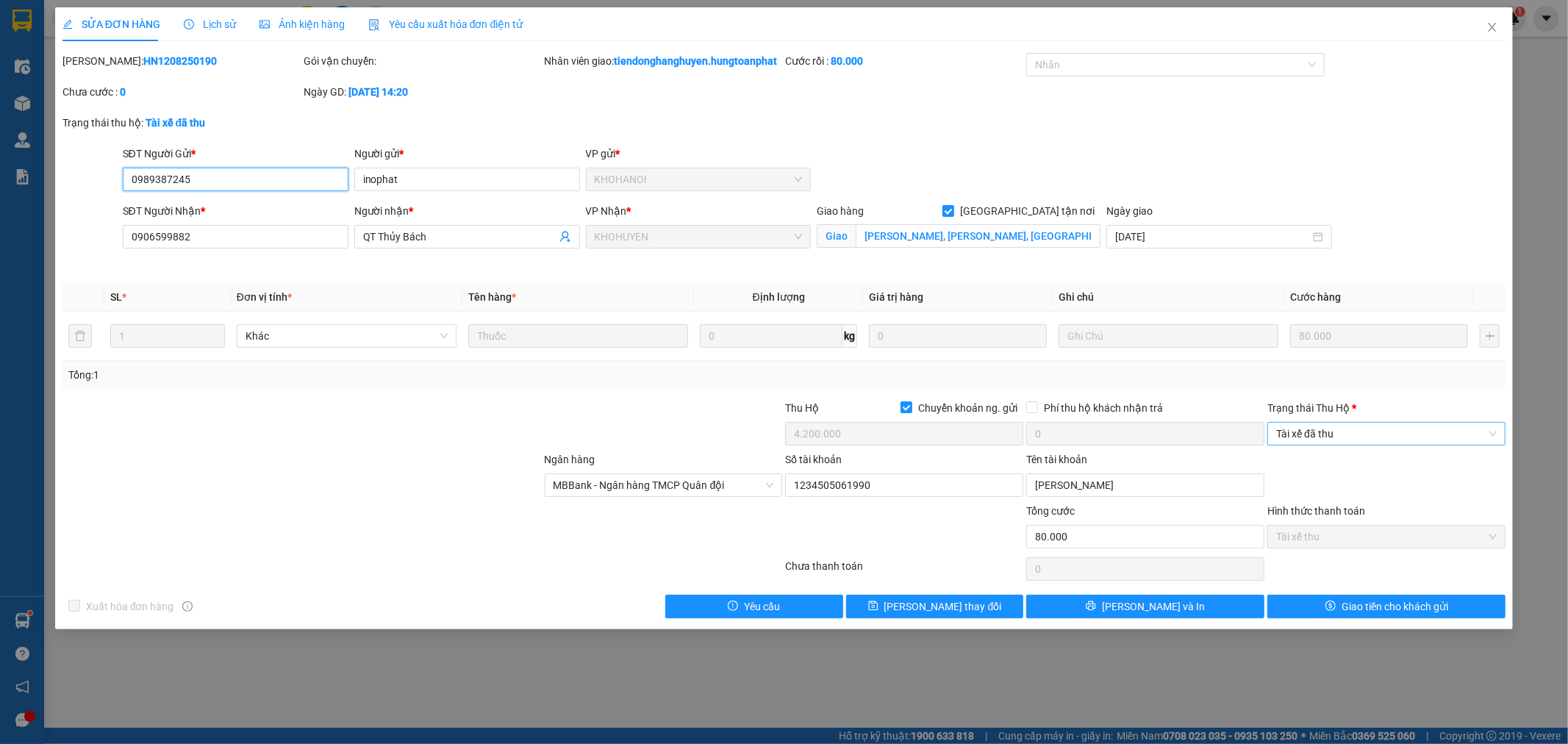
click at [1396, 445] on span "Tài xế đã thu" at bounding box center [1387, 434] width 221 height 22
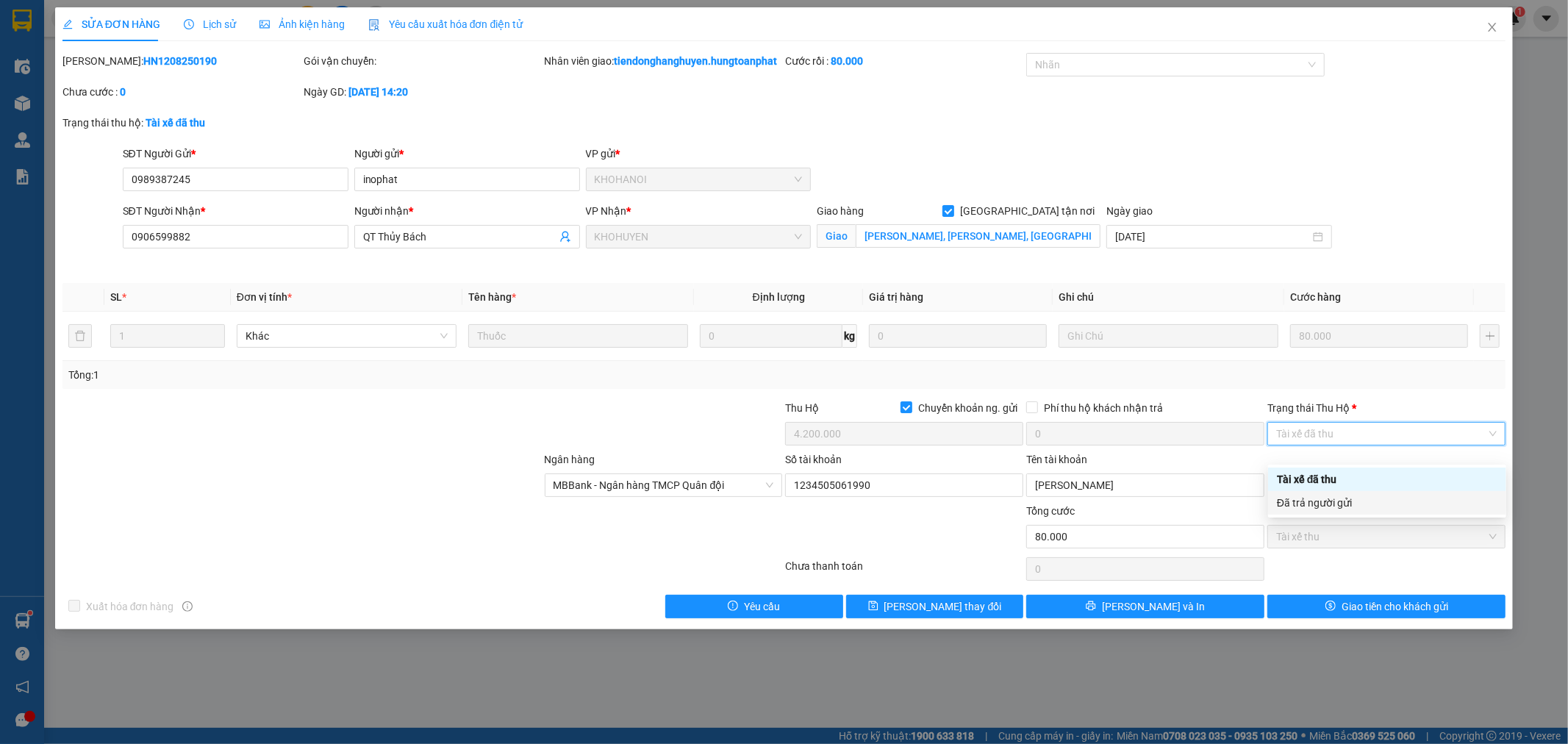
click at [1375, 499] on div "Đã trả người gửi" at bounding box center [1387, 503] width 221 height 16
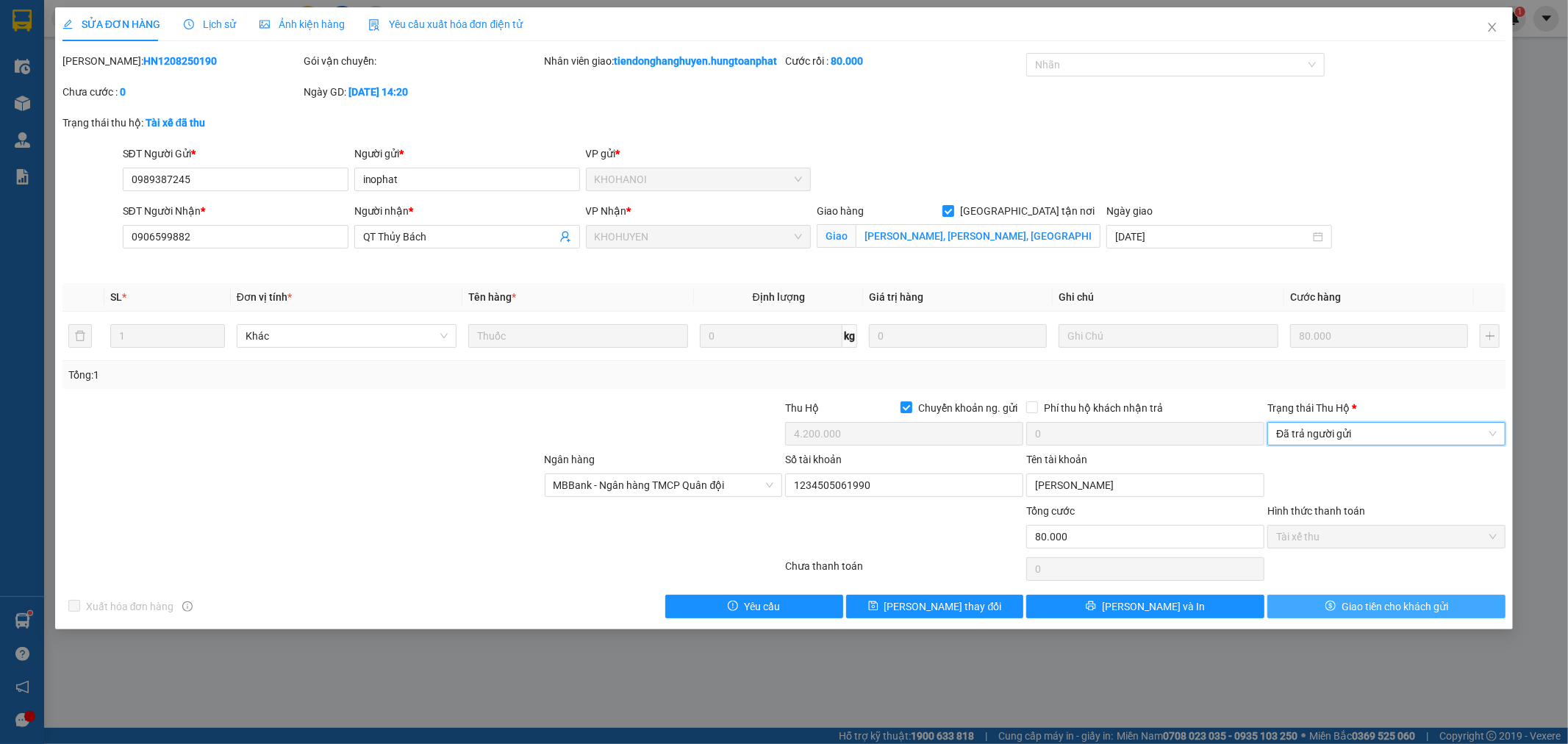
click at [1400, 615] on span "Giao tiền cho khách gửi" at bounding box center [1395, 606] width 107 height 16
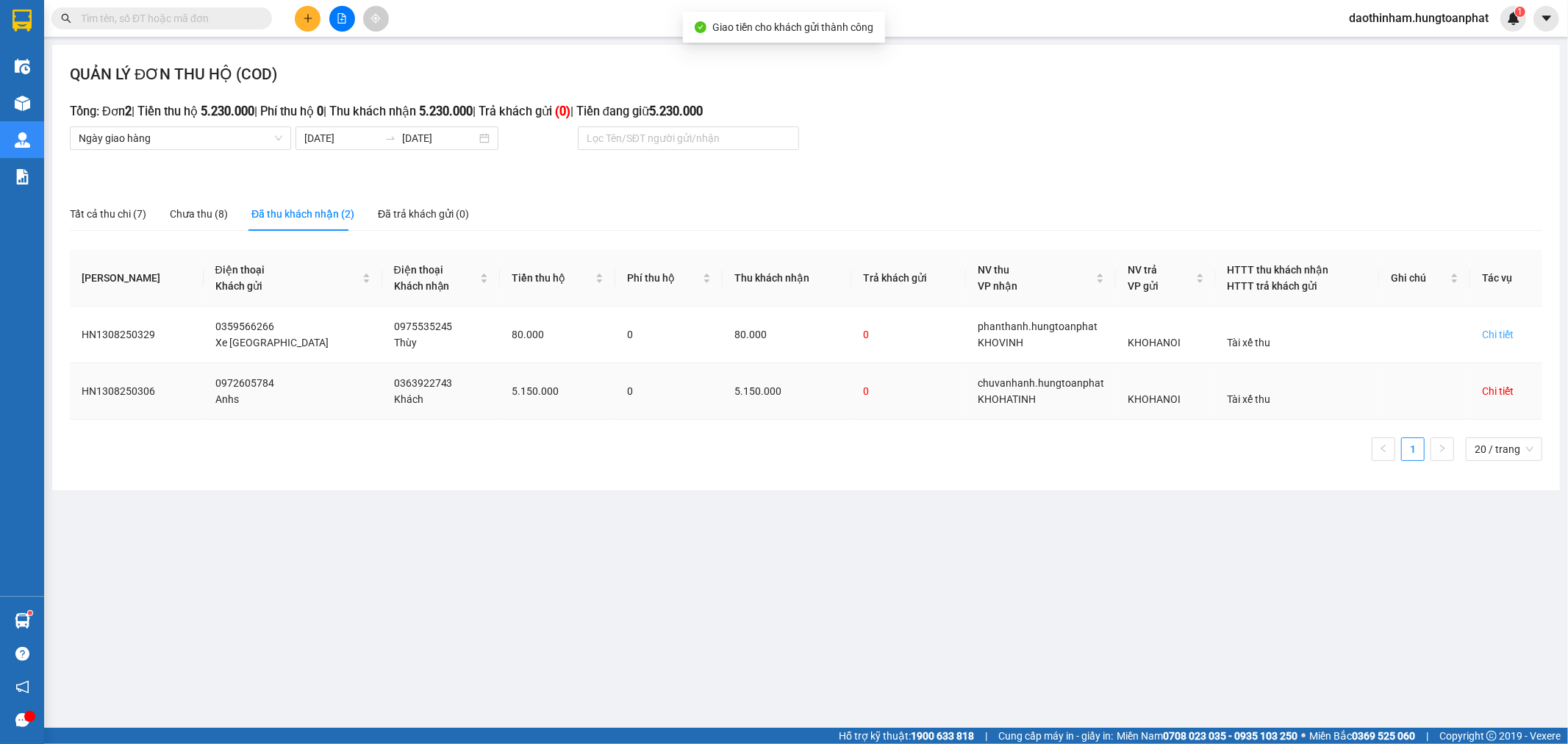
click at [1491, 387] on div "Chi tiết" at bounding box center [1498, 390] width 32 height 16
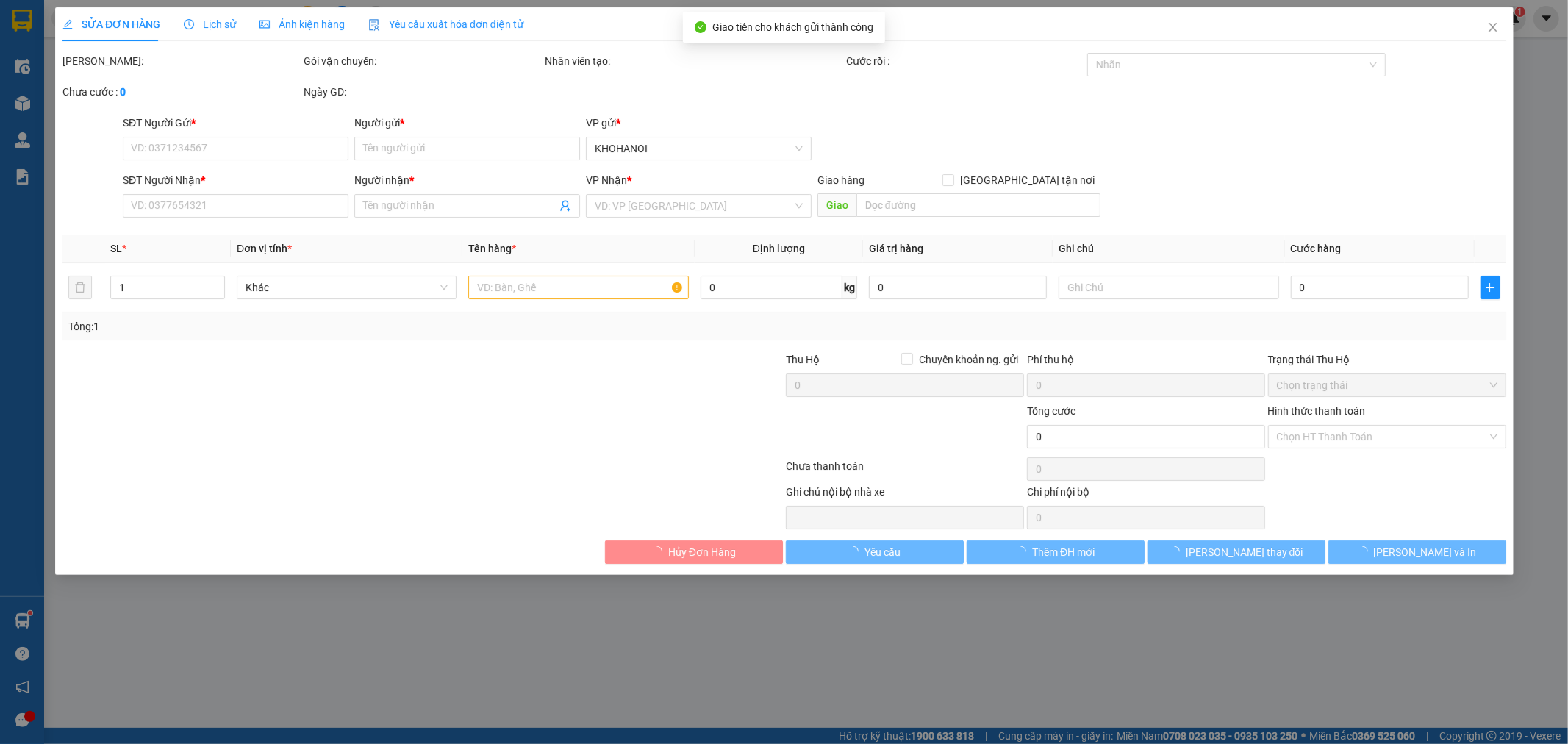
type input "0972605784"
type input "Anhs"
type input "0363922743"
type input "Khách"
checkbox input "true"
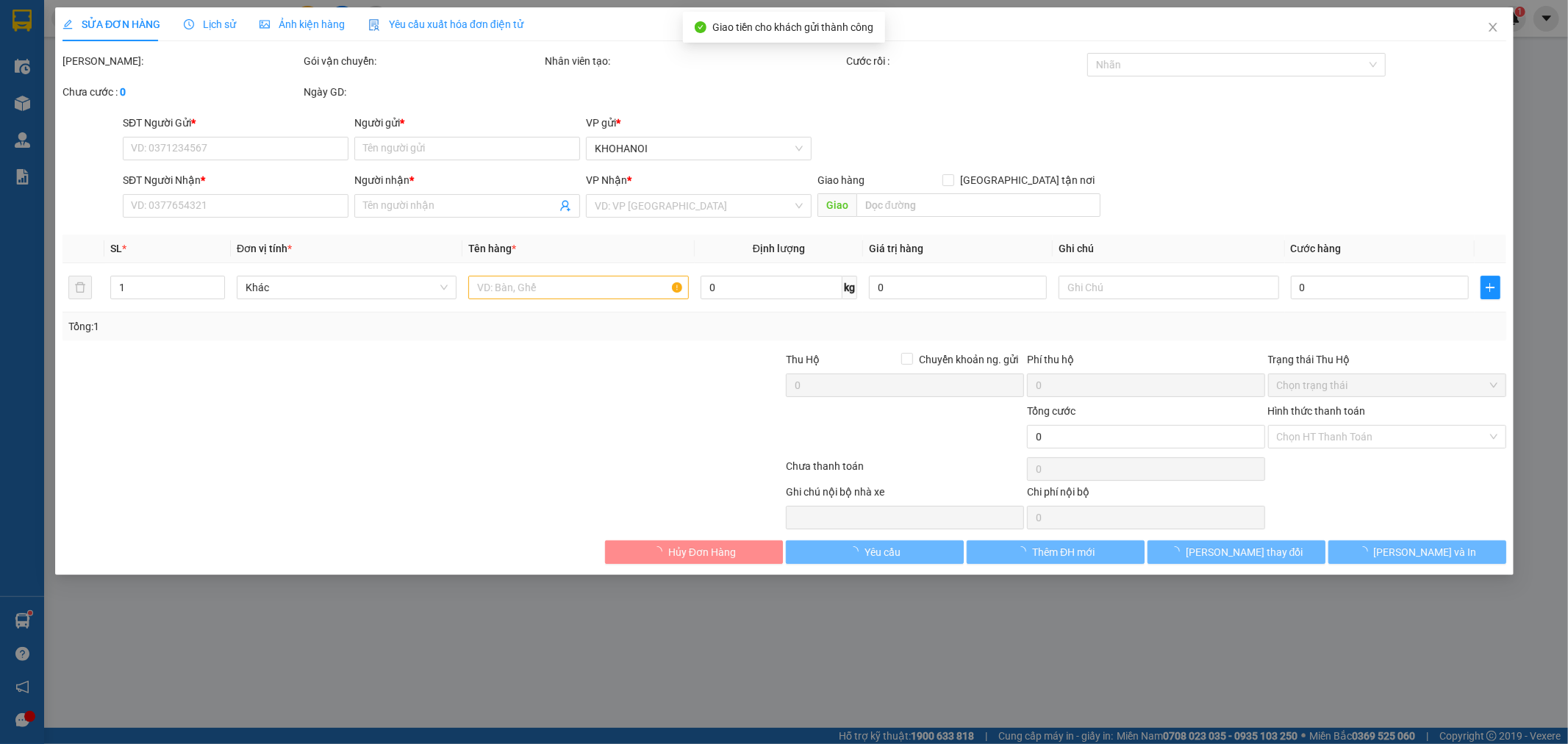
type input "183 [PERSON_NAME], HT"
checkbox input "true"
type input "5.150.000"
type input "350.000"
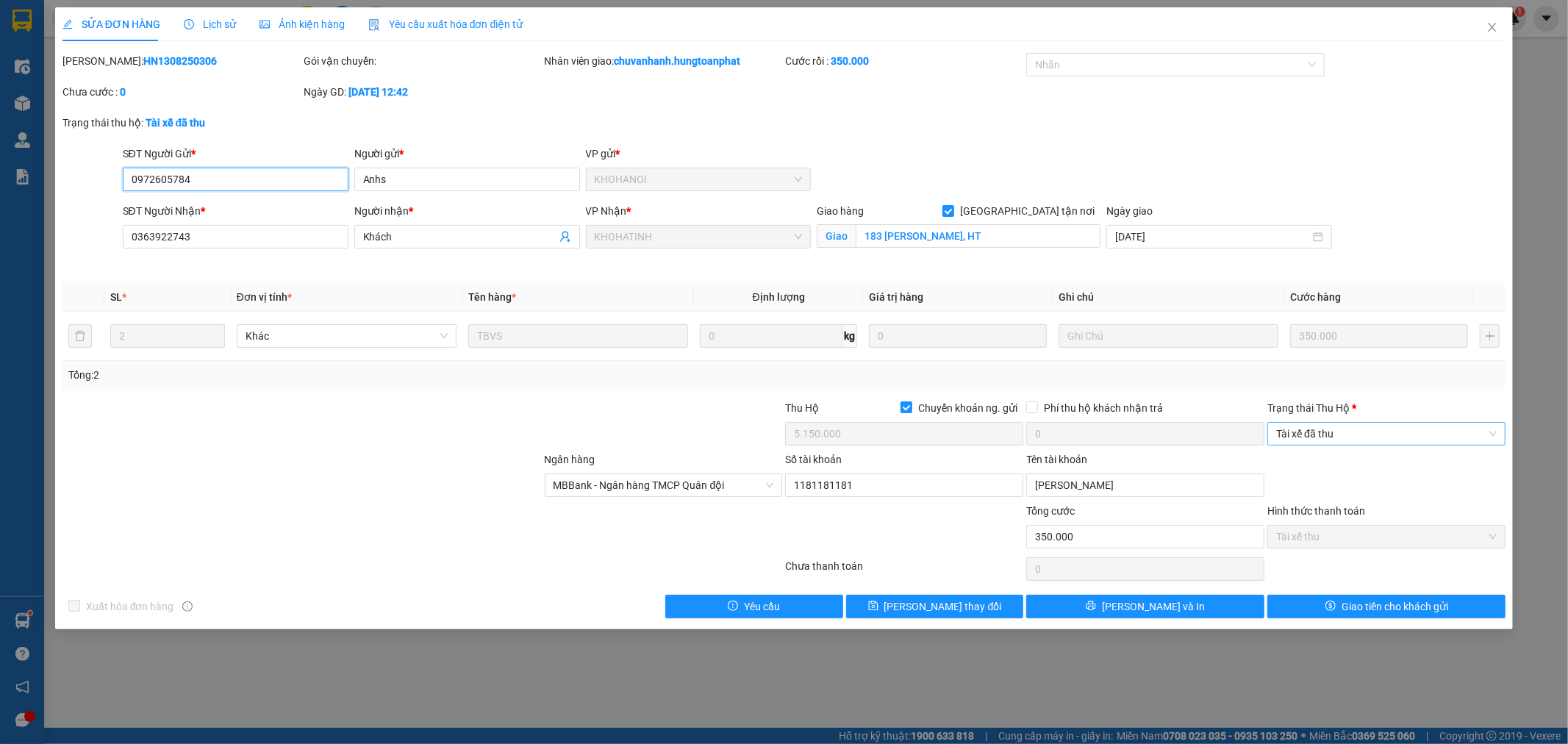
click at [1311, 431] on span "Tài xế đã thu" at bounding box center [1387, 434] width 221 height 22
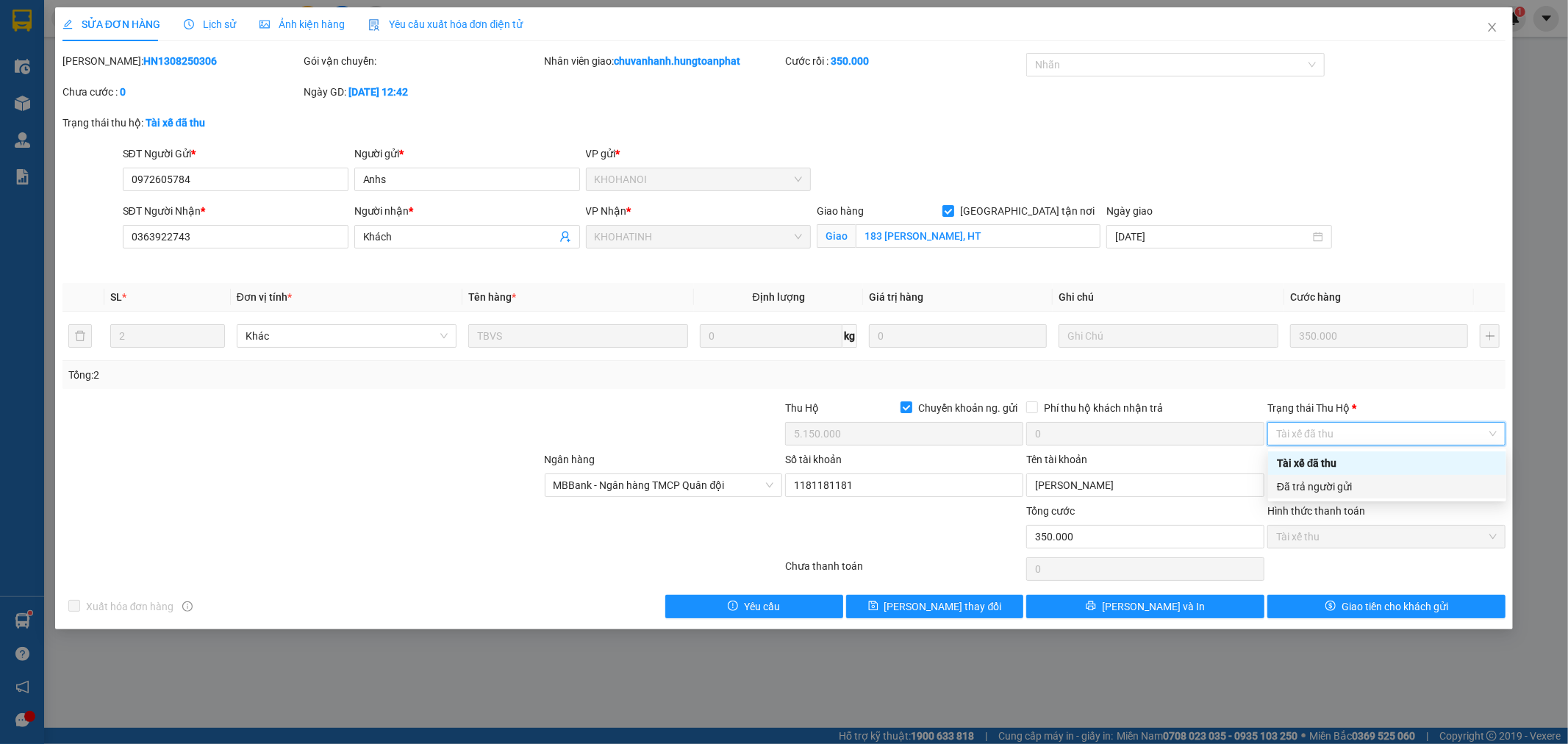
click at [1307, 475] on div "Đã trả người gửi" at bounding box center [1387, 487] width 239 height 23
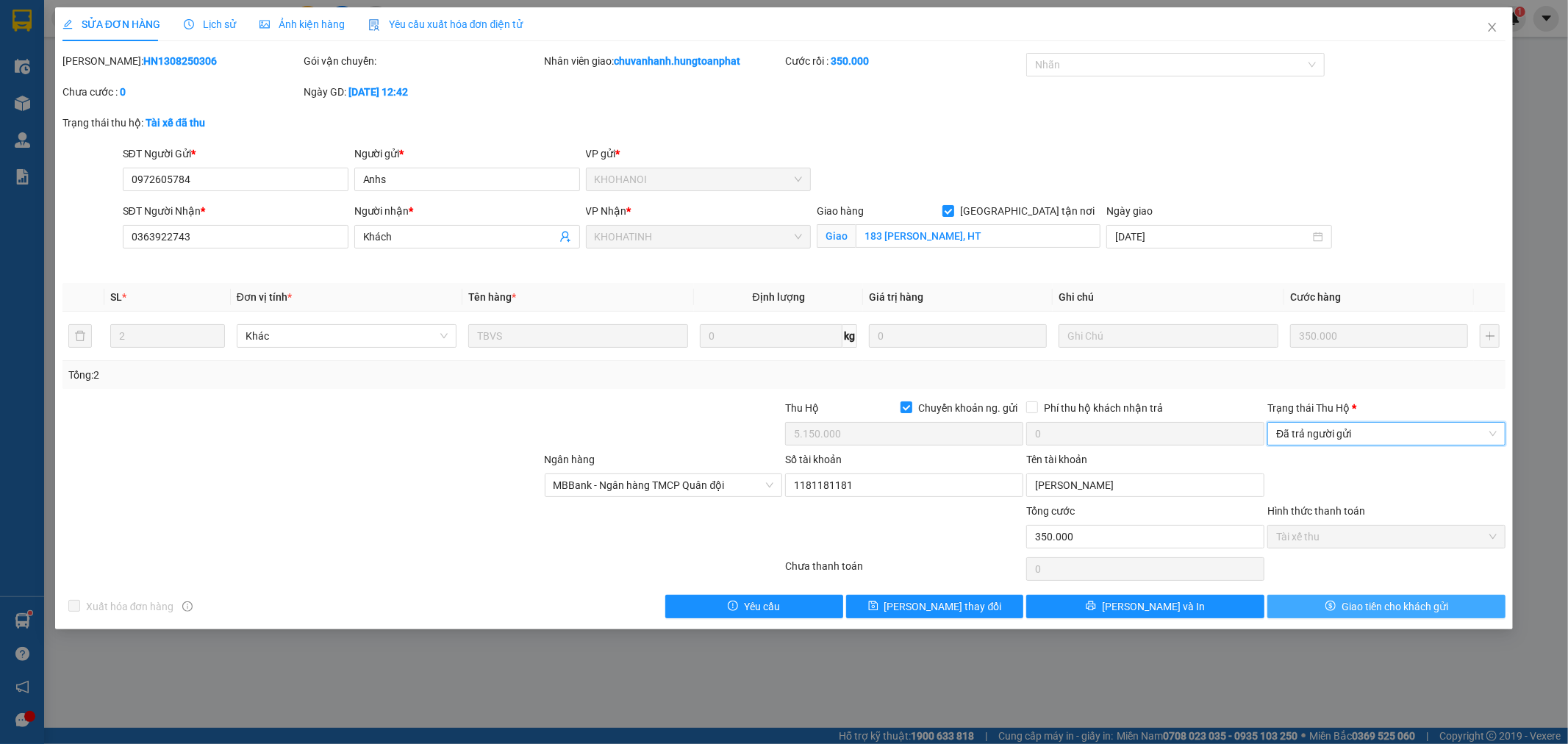
click at [1371, 599] on span "Giao tiền cho khách gửi" at bounding box center [1395, 606] width 107 height 16
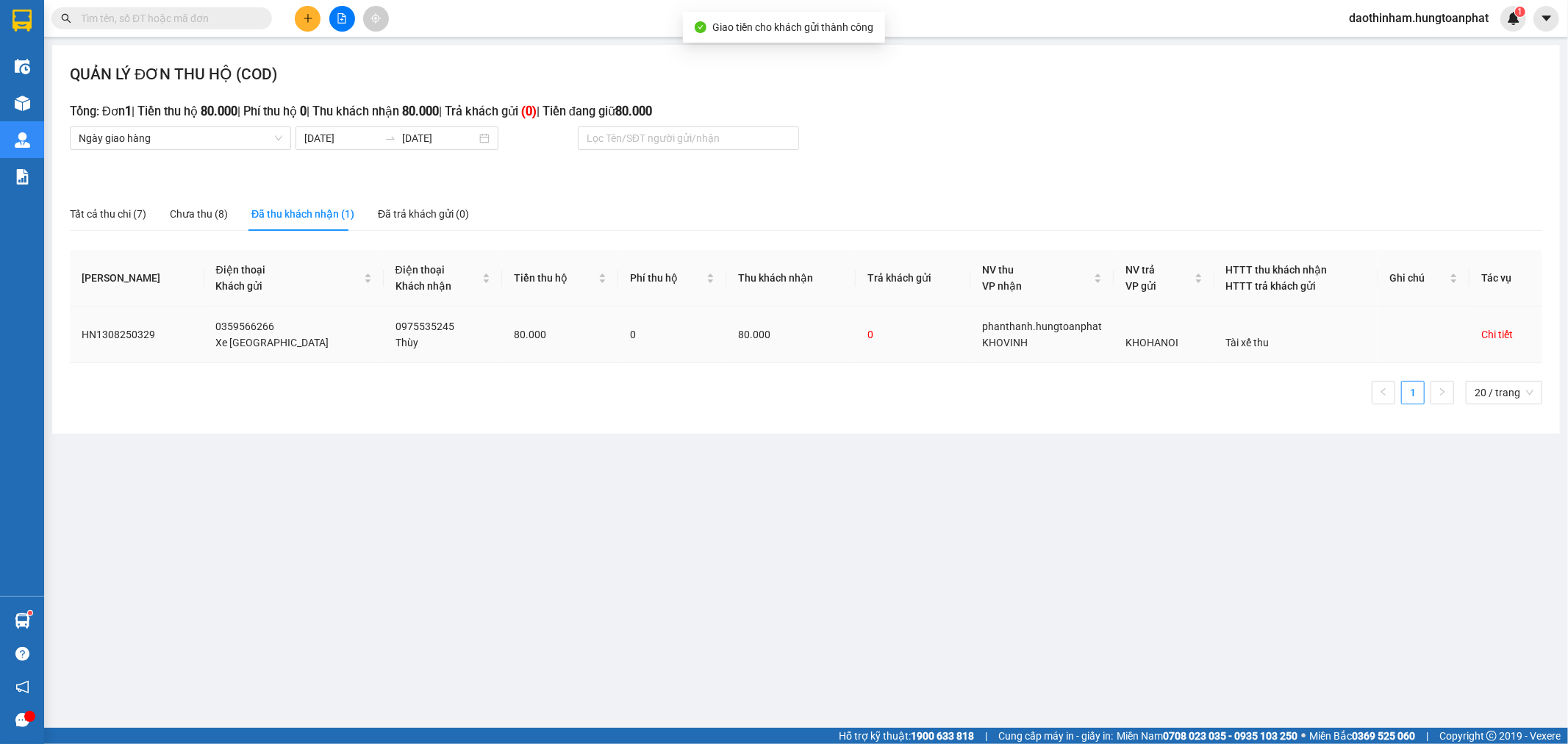
click at [1496, 334] on div "Chi tiết" at bounding box center [1498, 334] width 32 height 16
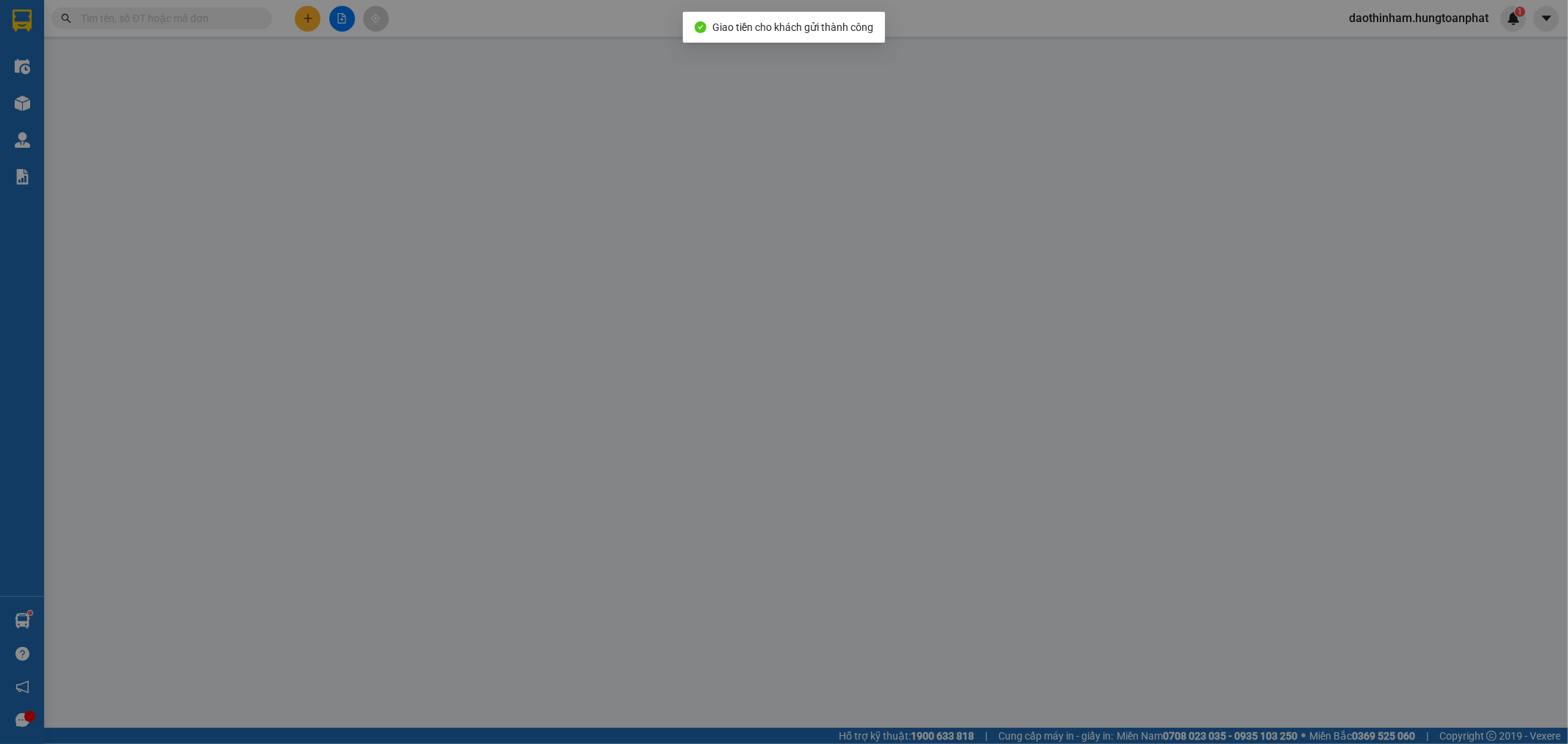
type input "0359566266"
type input "Xe [GEOGRAPHIC_DATA]"
type input "0975535245"
type input "Thùy"
checkbox input "true"
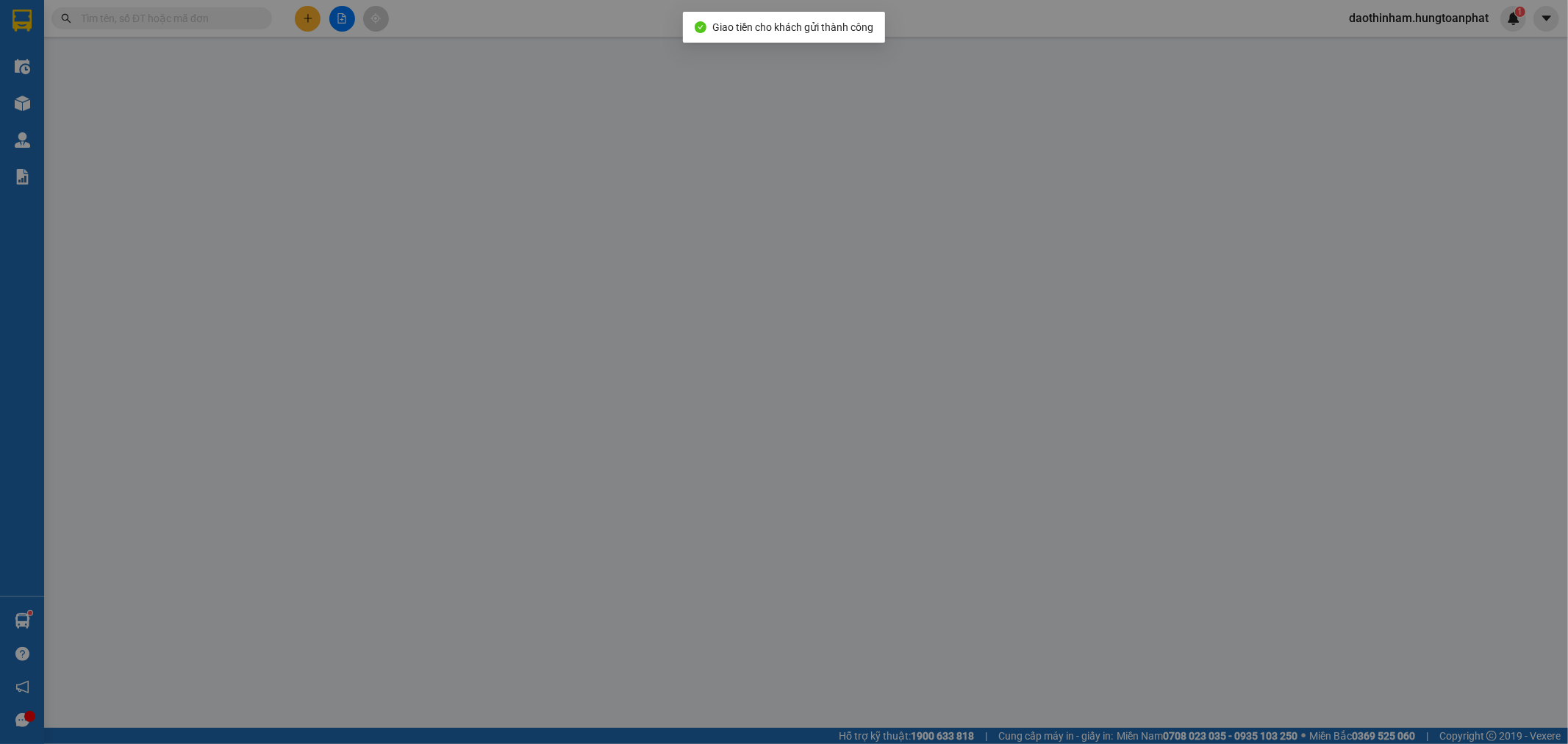
type input "02/66 [PERSON_NAME], Vinh"
checkbox input "true"
type input "80.000"
type input "120.000"
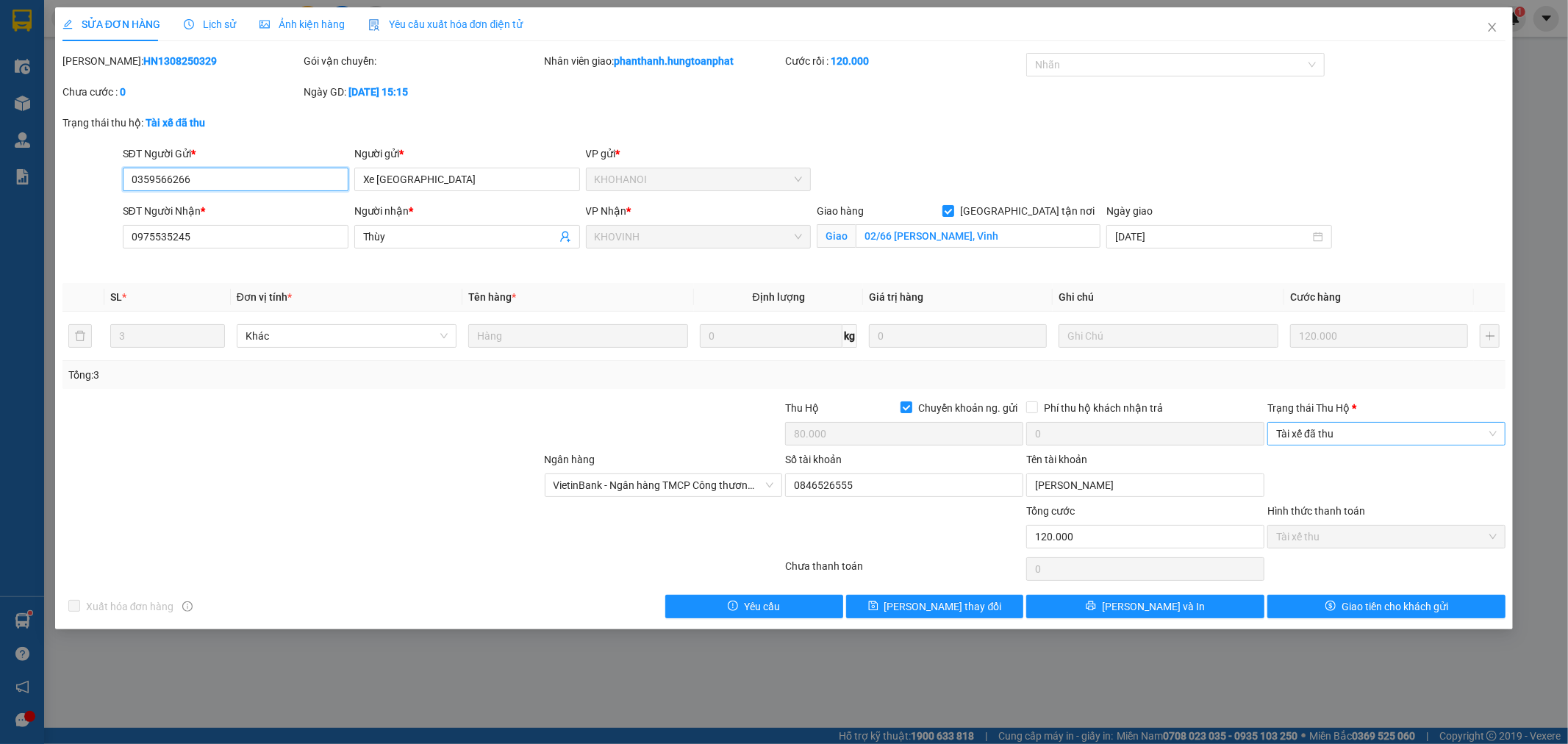
click at [1300, 437] on span "Tài xế đã thu" at bounding box center [1387, 434] width 221 height 22
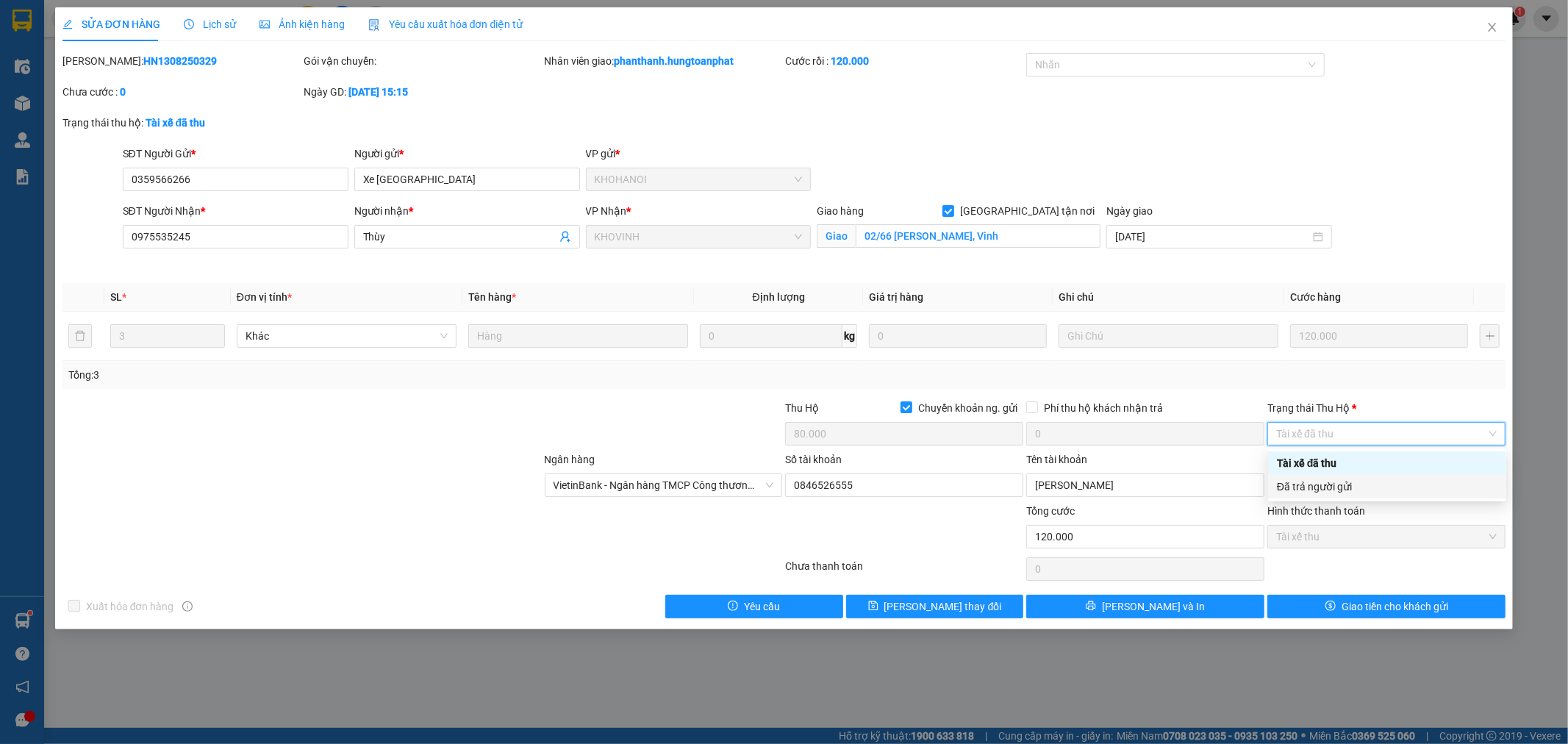
click at [1326, 488] on div "Đã trả người gửi" at bounding box center [1387, 487] width 221 height 16
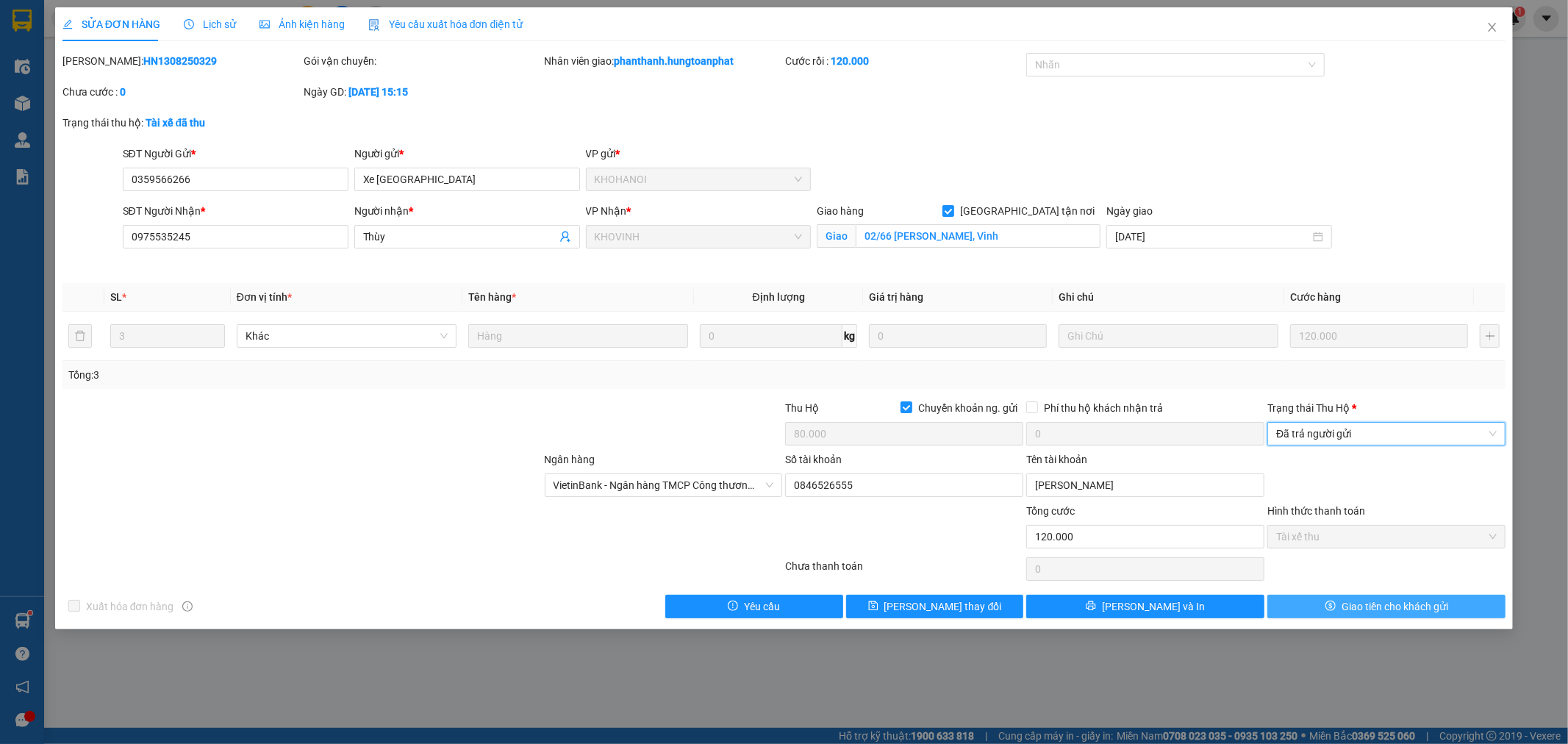
click at [1357, 605] on span "Giao tiền cho khách gửi" at bounding box center [1395, 606] width 107 height 16
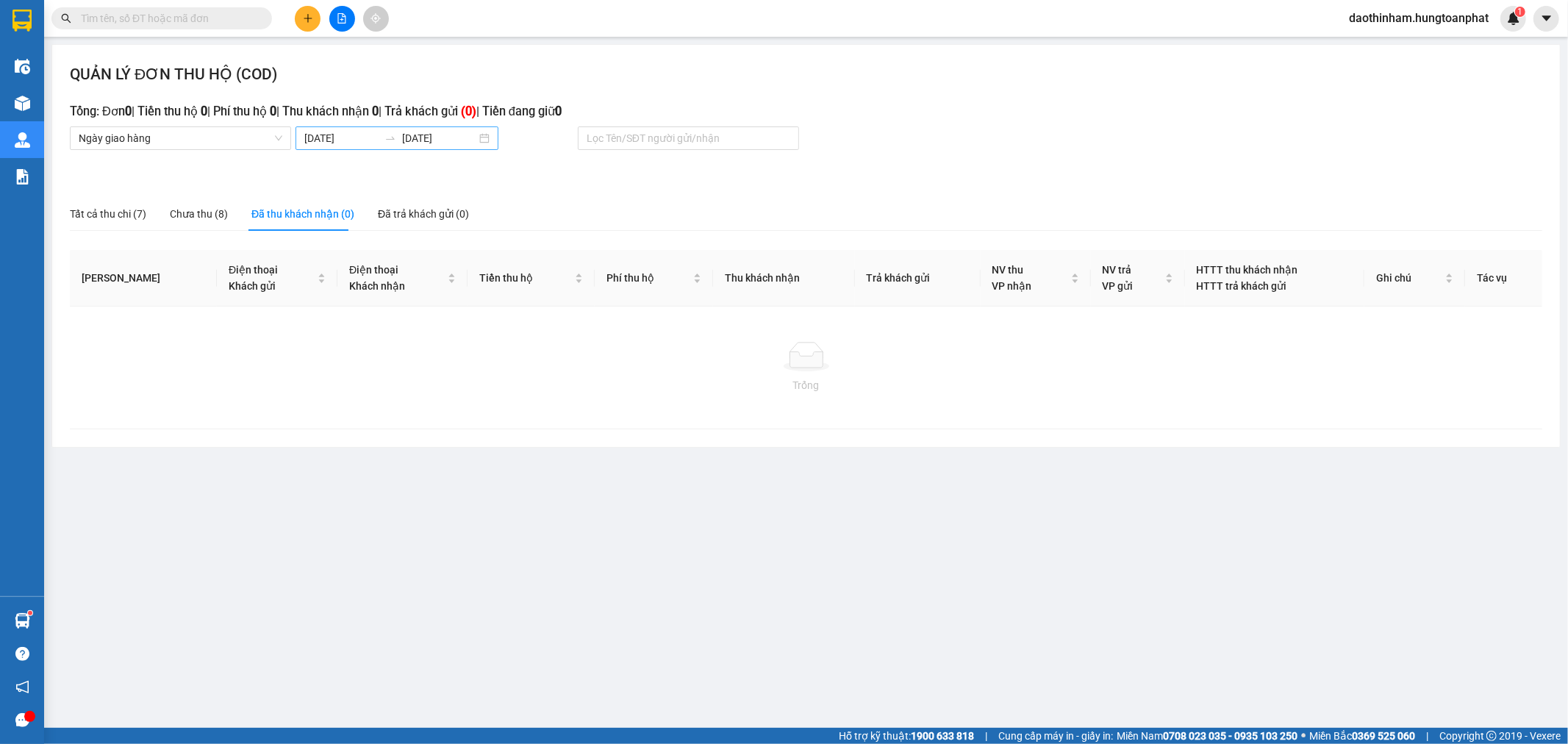
click at [340, 149] on div "[DATE] [DATE]" at bounding box center [397, 138] width 203 height 23
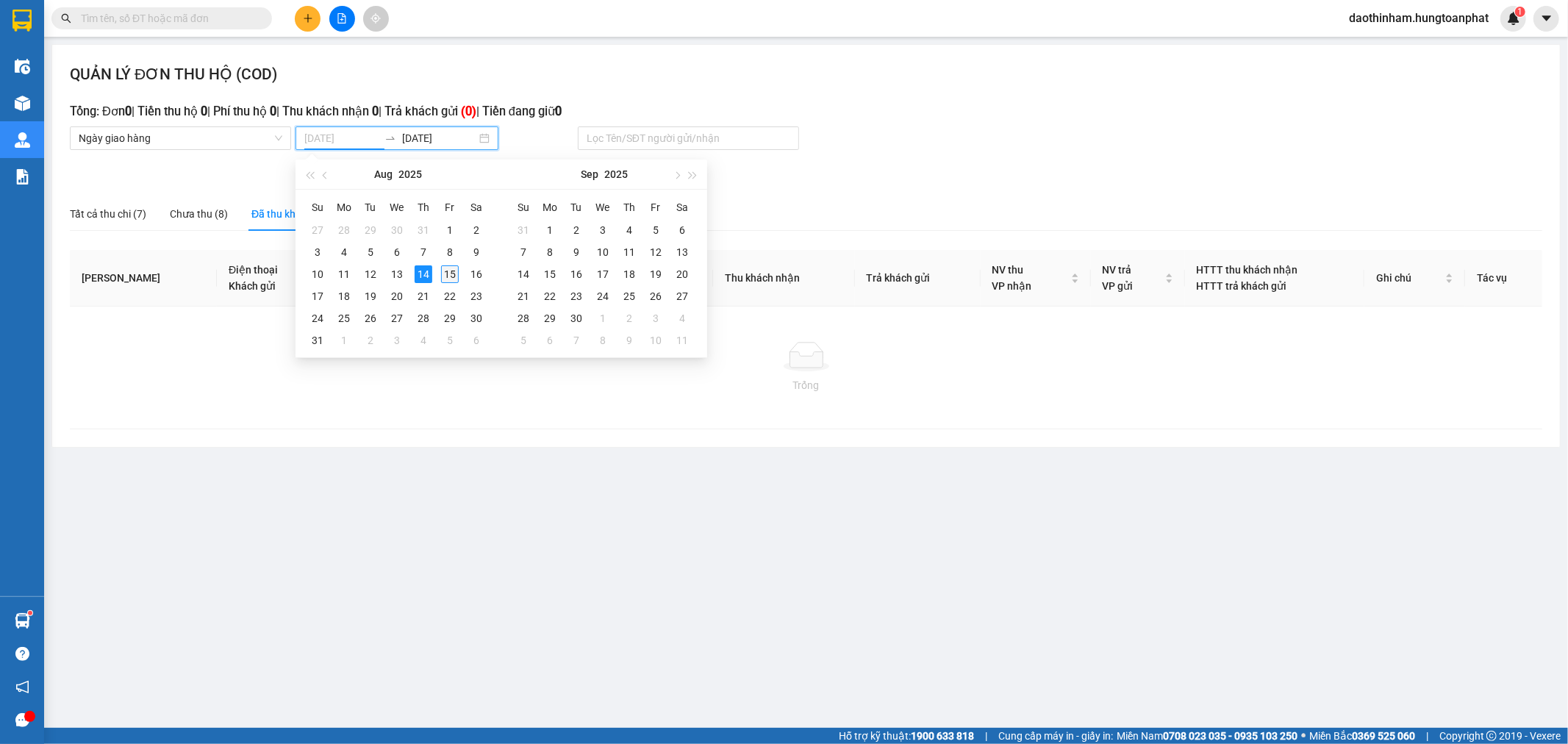
type input "[DATE]"
click at [455, 272] on div "15" at bounding box center [450, 274] width 18 height 18
type input "[DATE]"
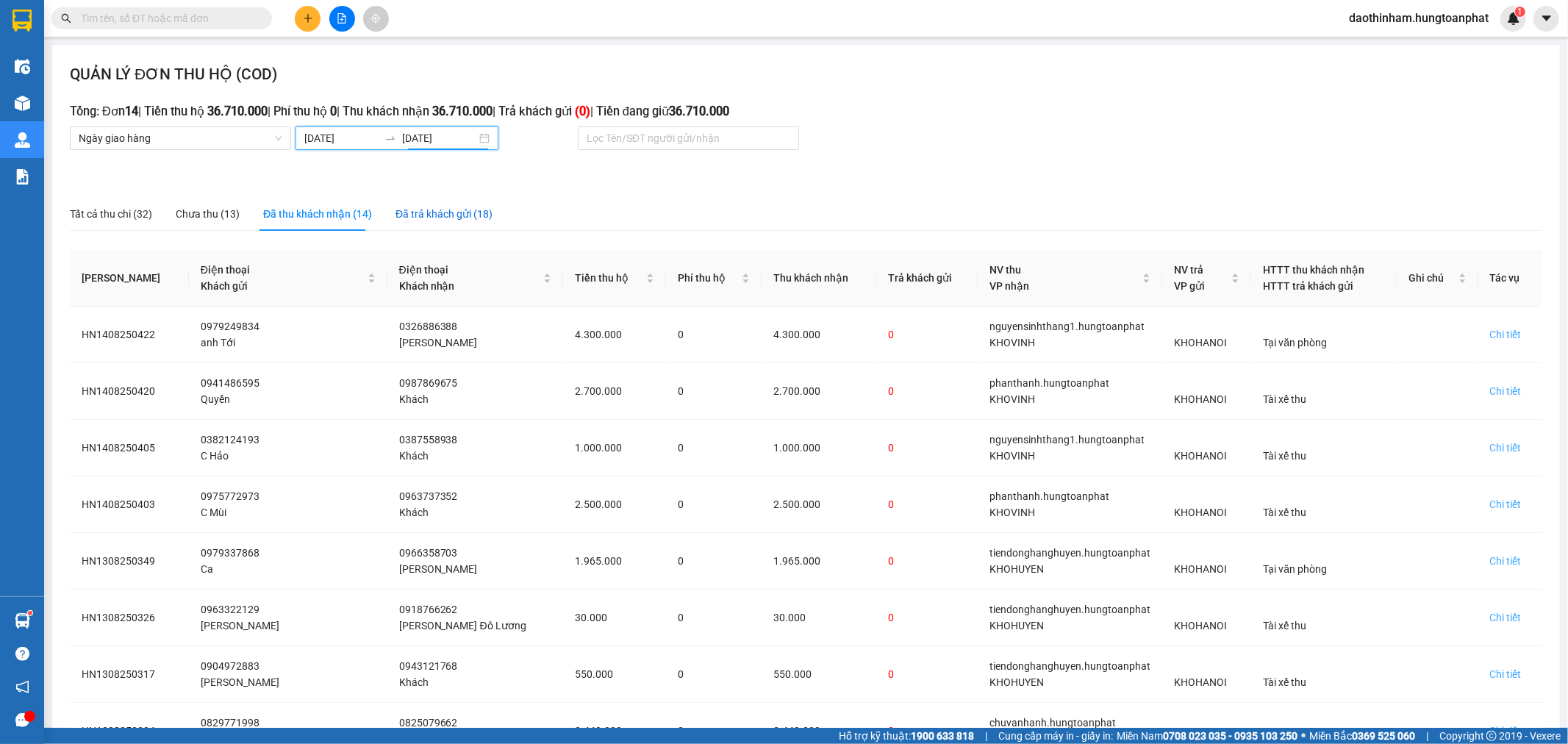
click at [431, 218] on div "Đã trả khách gửi (18)" at bounding box center [444, 213] width 97 height 16
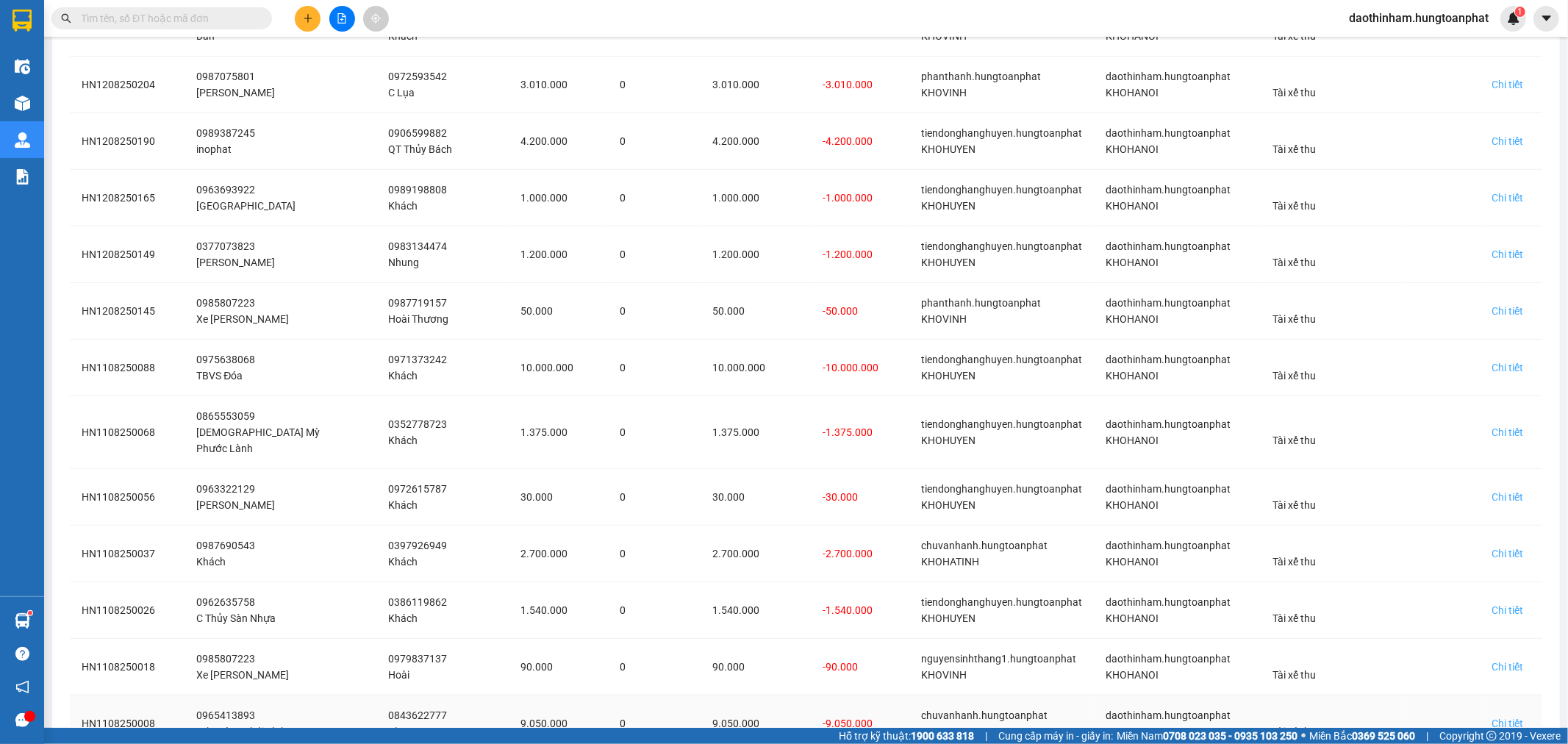
scroll to position [431, 0]
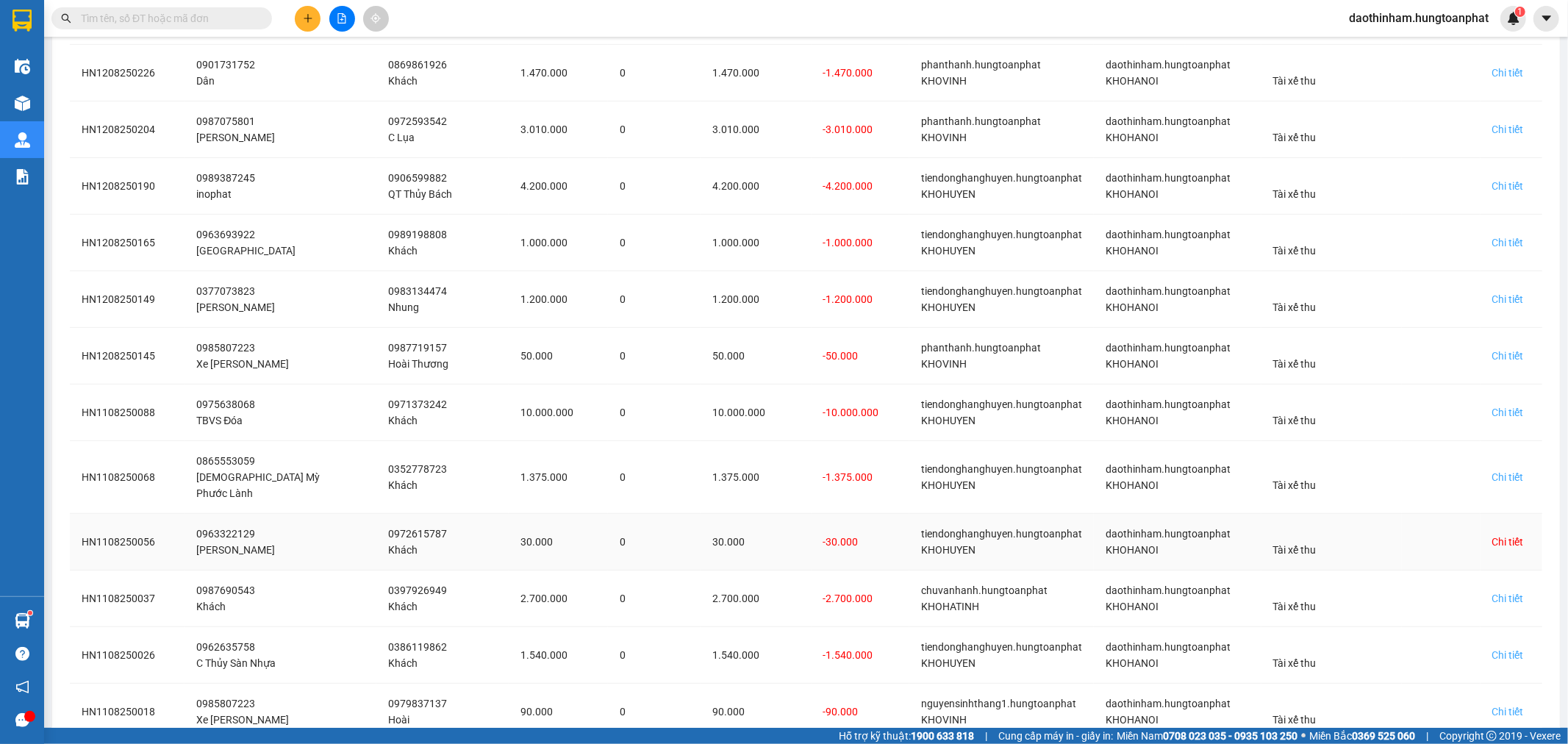
click at [1492, 534] on div "Chi tiết" at bounding box center [1508, 542] width 32 height 16
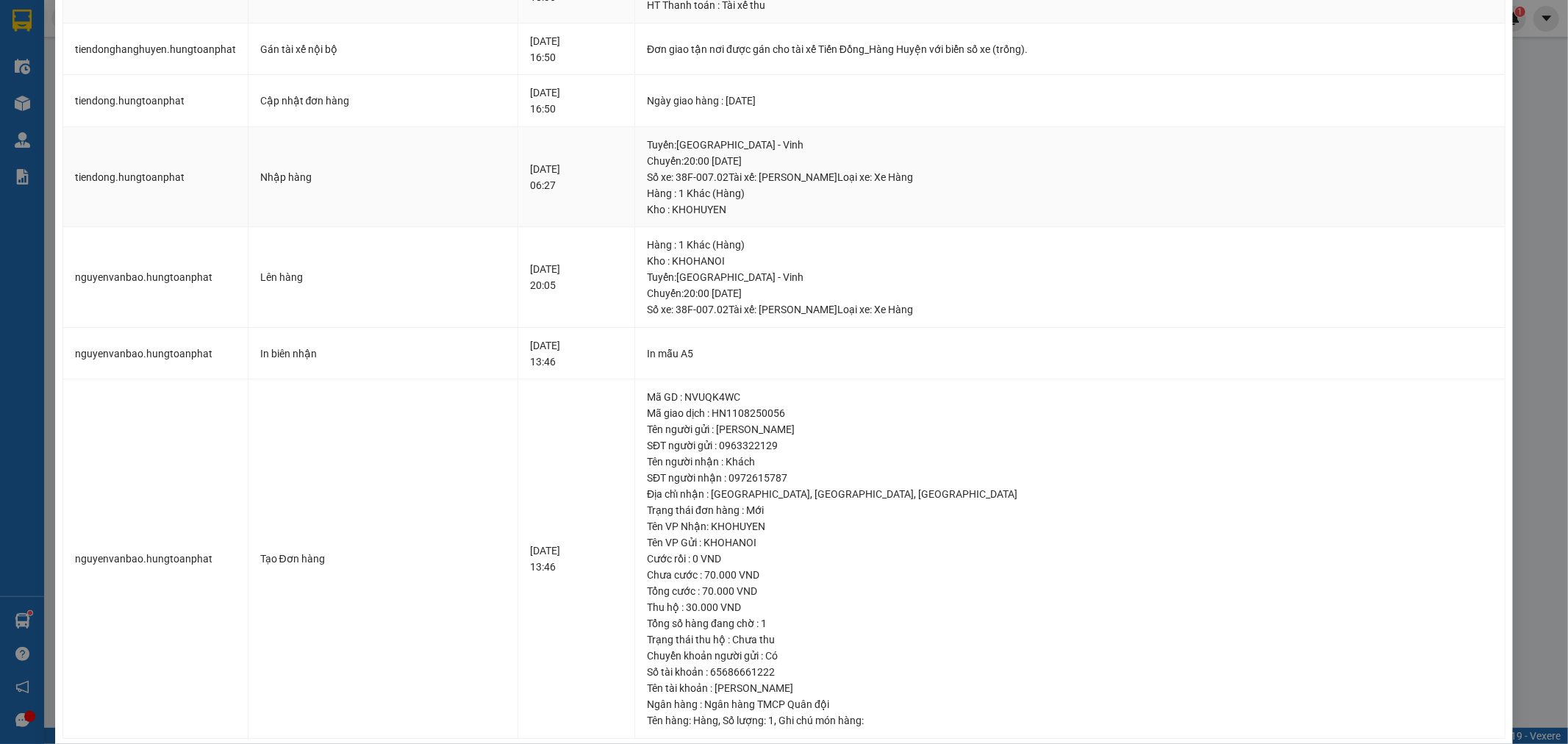
scroll to position [538, 0]
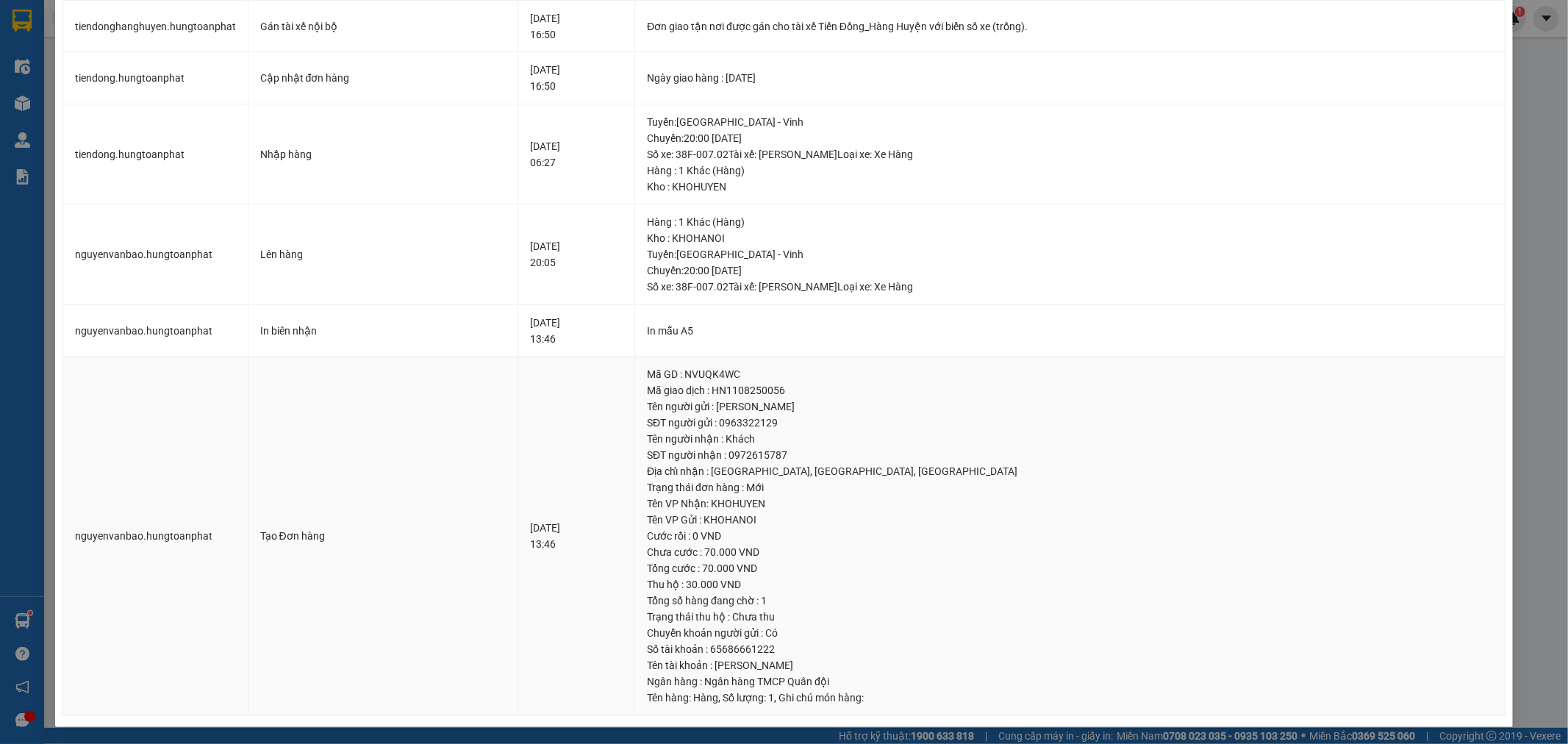
drag, startPoint x: 744, startPoint y: 410, endPoint x: 861, endPoint y: 404, distance: 117.2
click at [861, 404] on div "Tên người gửi : [PERSON_NAME]" at bounding box center [1070, 406] width 847 height 16
click at [1517, 375] on div "SỬA ĐƠN HÀNG Lịch sử Ảnh kiện hàng Yêu cầu xuất hóa đơn điện tử Nhân viên Tác V…" at bounding box center [784, 372] width 1568 height 744
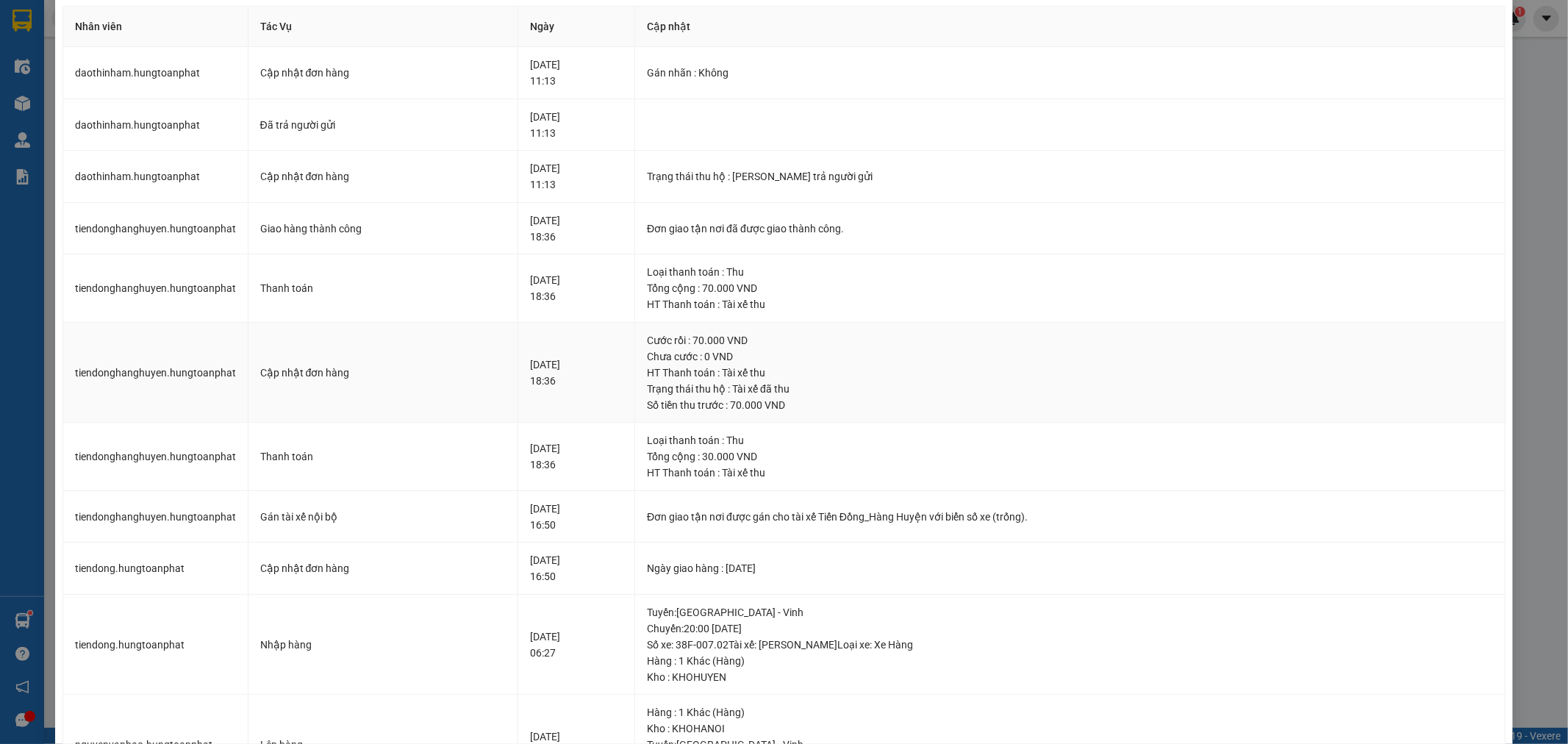
scroll to position [0, 0]
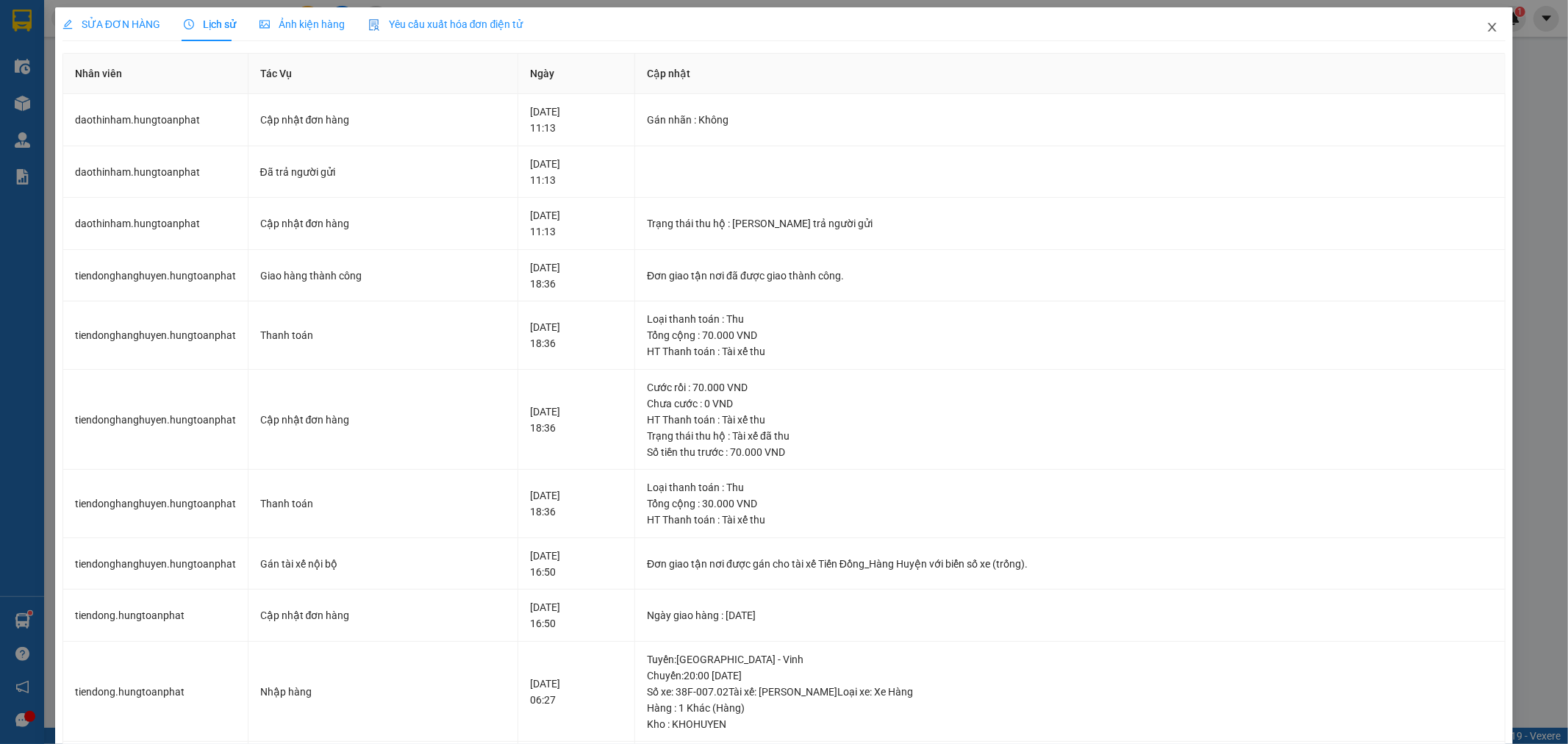
click at [1487, 23] on icon "close" at bounding box center [1492, 27] width 12 height 12
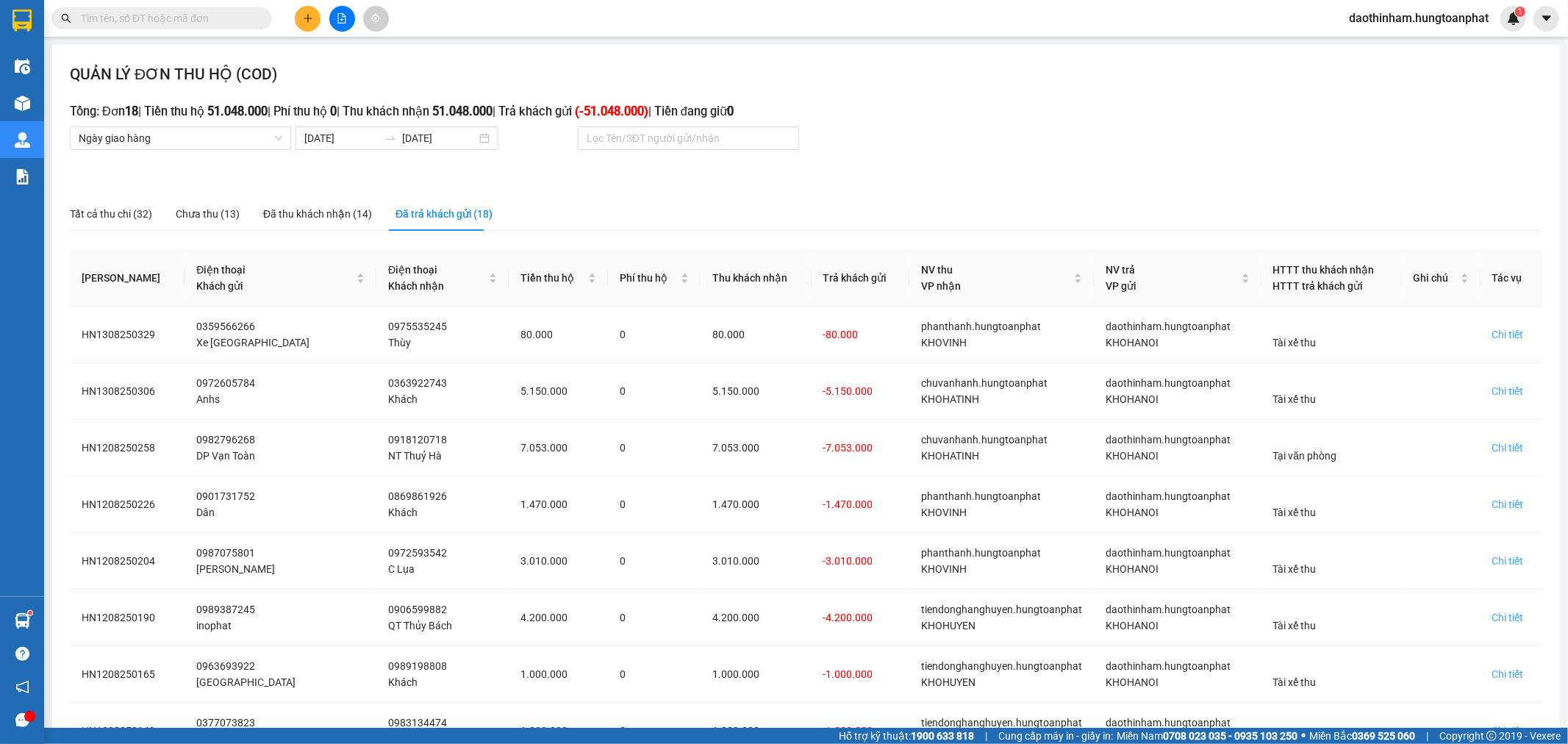
drag, startPoint x: 644, startPoint y: 81, endPoint x: 583, endPoint y: 110, distance: 67.5
click at [643, 84] on div "QUẢN LÝ ĐƠN THU HỘ (COD)" at bounding box center [806, 79] width 1473 height 33
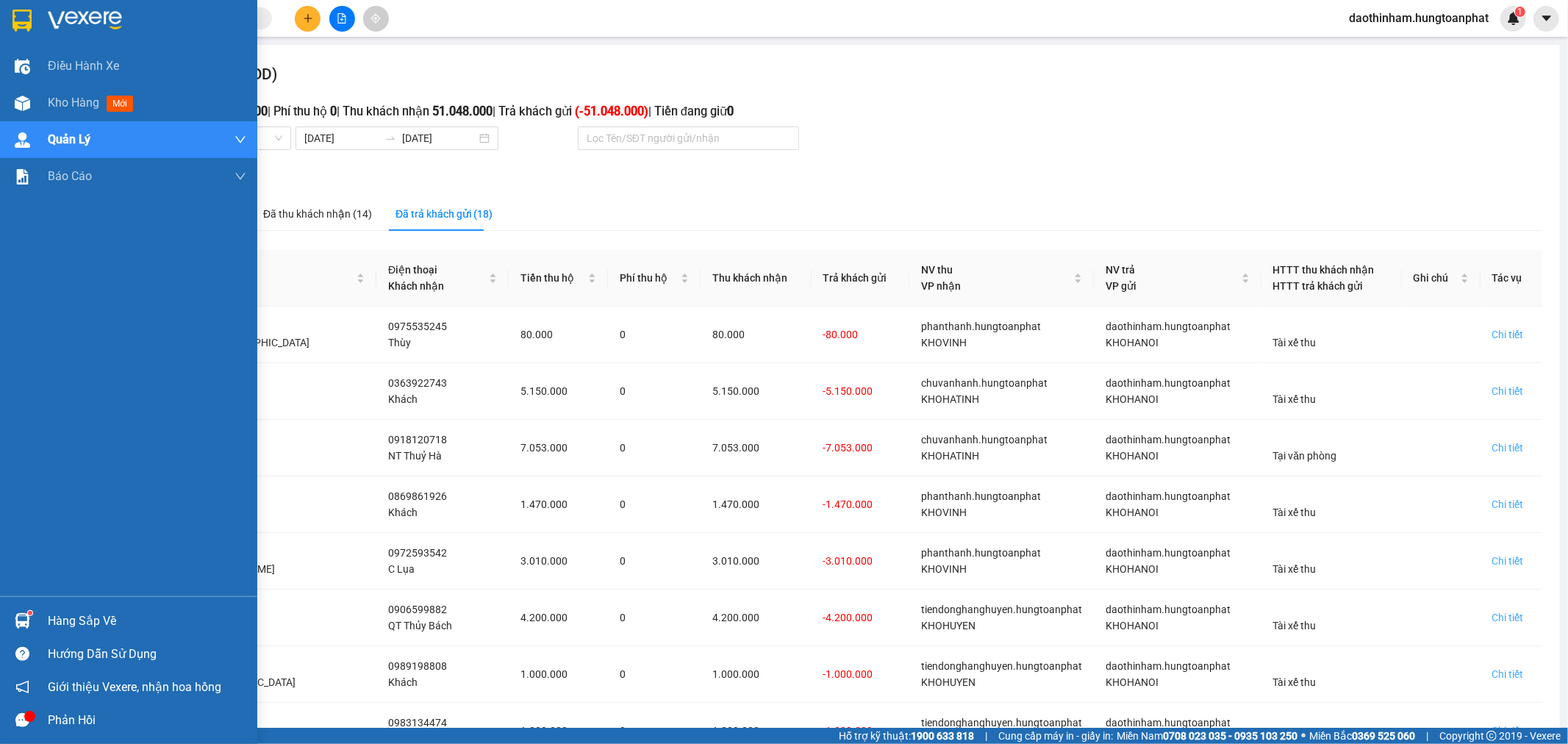
click at [50, 25] on img at bounding box center [84, 21] width 74 height 22
